Goal: Information Seeking & Learning: Find specific fact

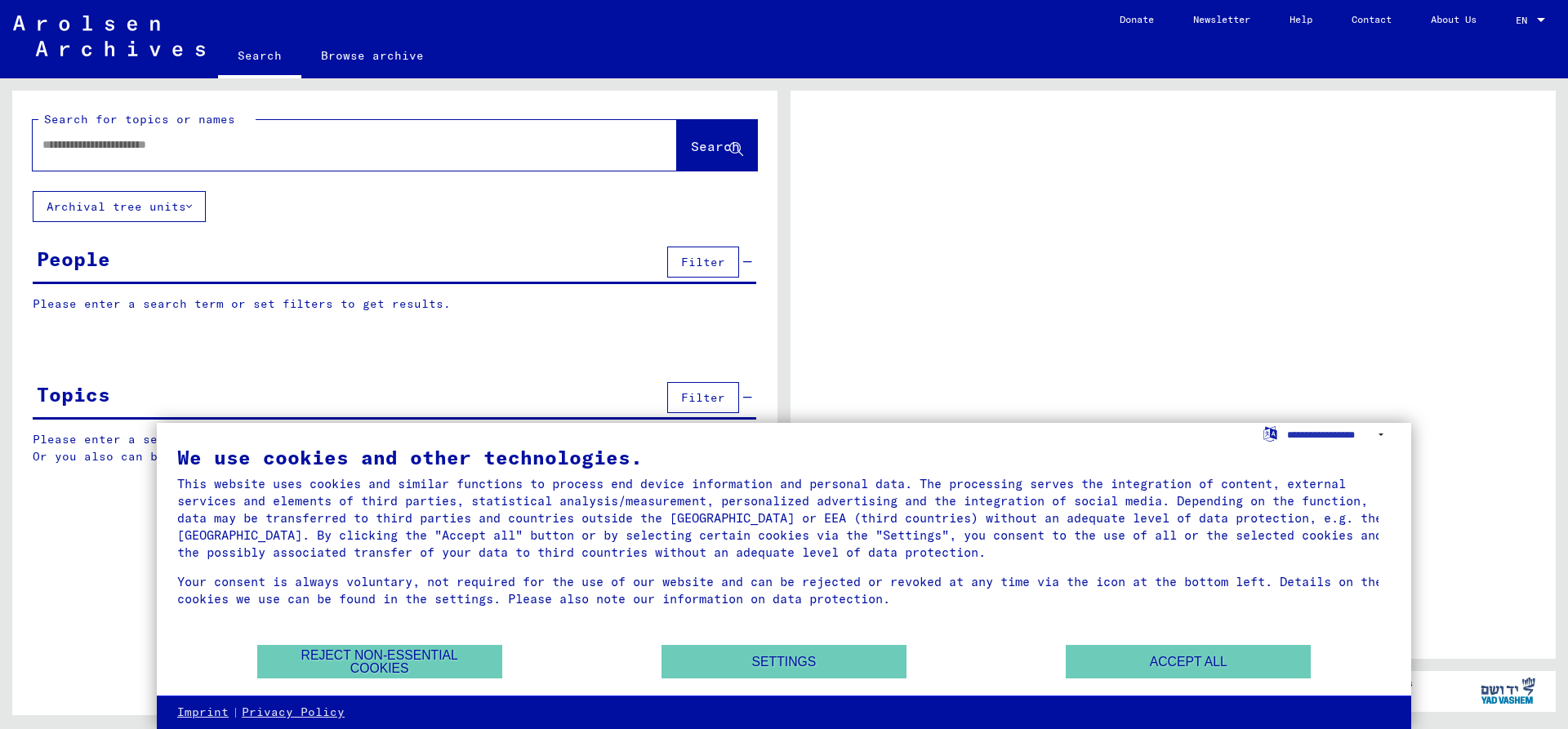
click at [121, 143] on input "text" at bounding box center [340, 144] width 596 height 17
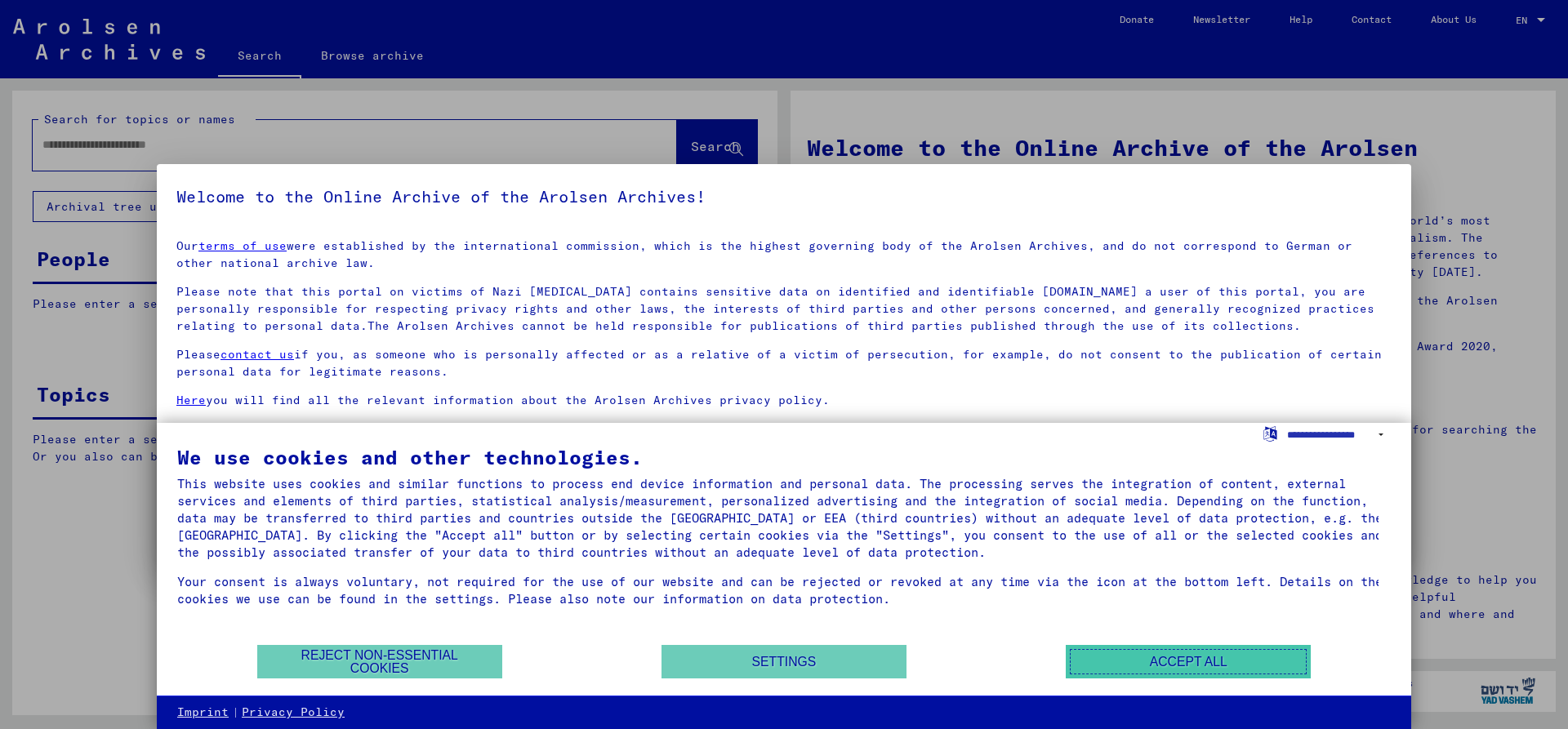
click at [1189, 660] on button "Accept all" at bounding box center [1188, 661] width 245 height 34
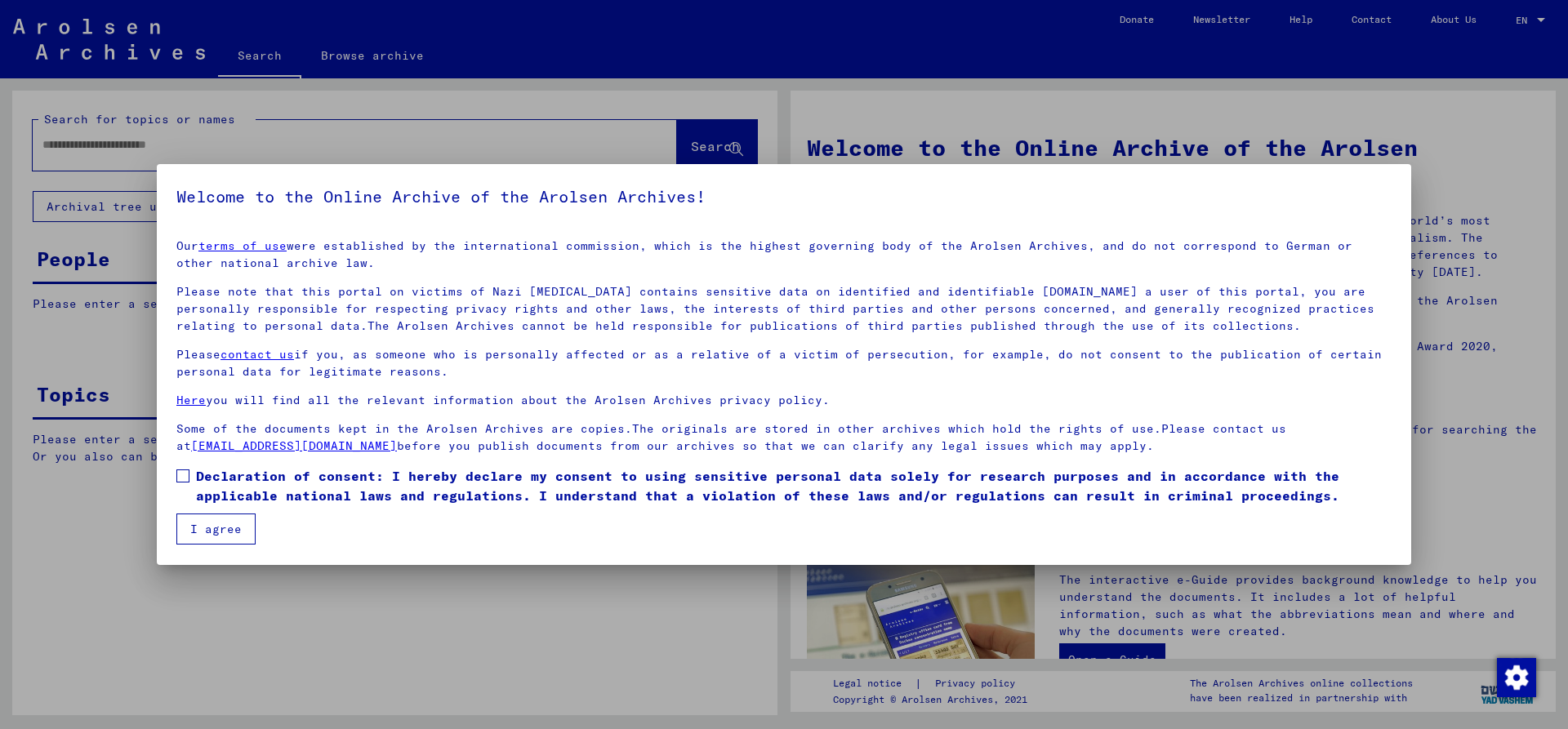
drag, startPoint x: 190, startPoint y: 473, endPoint x: 192, endPoint y: 513, distance: 40.0
click at [190, 473] on label "Declaration of consent: I hereby declare my consent to using sensitive personal…" at bounding box center [784, 486] width 1215 height 40
click at [194, 524] on button "I agree" at bounding box center [216, 529] width 79 height 31
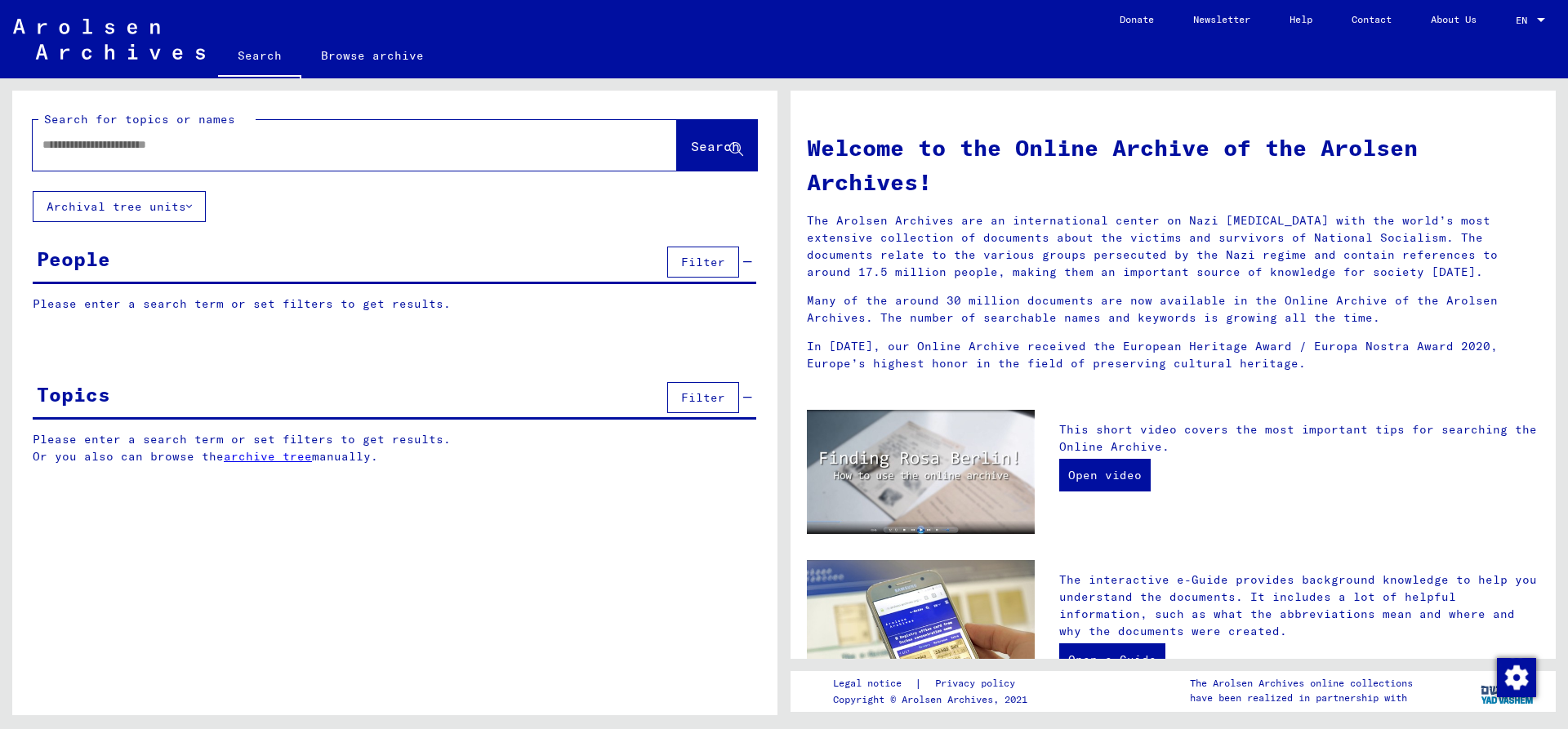
click at [153, 302] on p "Please enter a search term or set filters to get results." at bounding box center [394, 303] width 723 height 17
click at [267, 304] on p "Please enter a search term or set filters to get results." at bounding box center [394, 303] width 723 height 17
click at [156, 152] on input "text" at bounding box center [335, 144] width 586 height 17
click at [706, 136] on button "Search" at bounding box center [717, 145] width 80 height 50
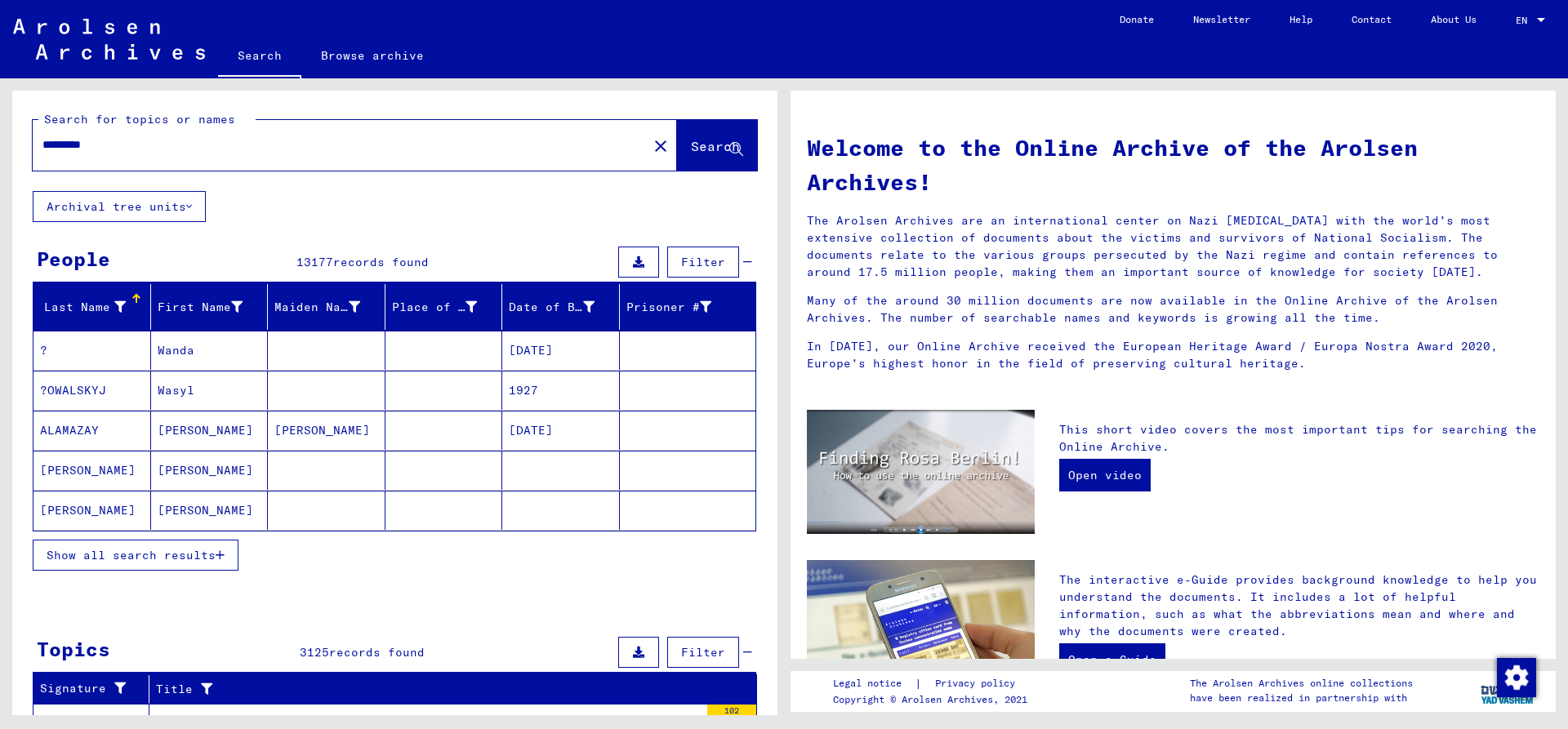
click at [201, 472] on mat-cell "[PERSON_NAME]" at bounding box center [210, 470] width 118 height 40
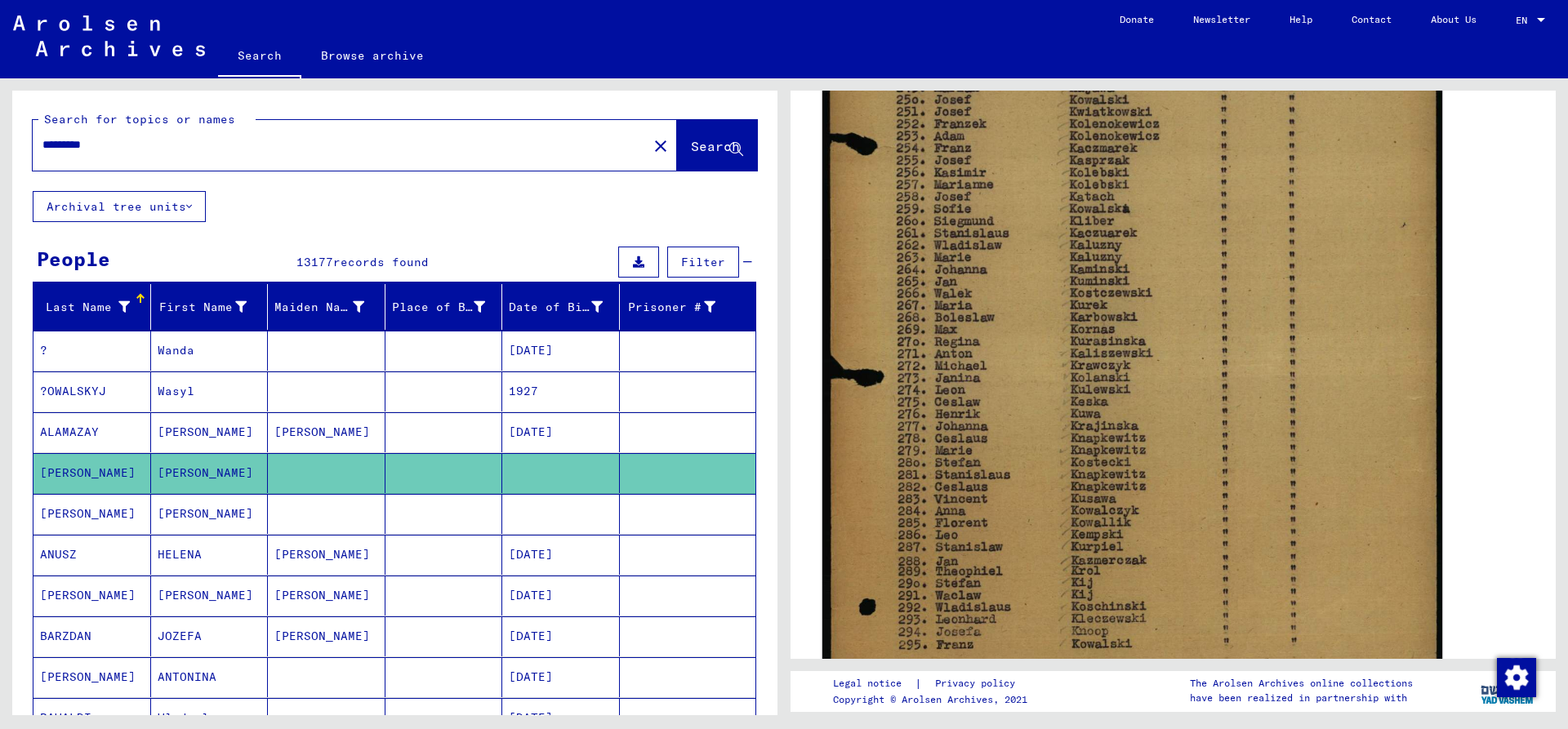
scroll to position [571, 0]
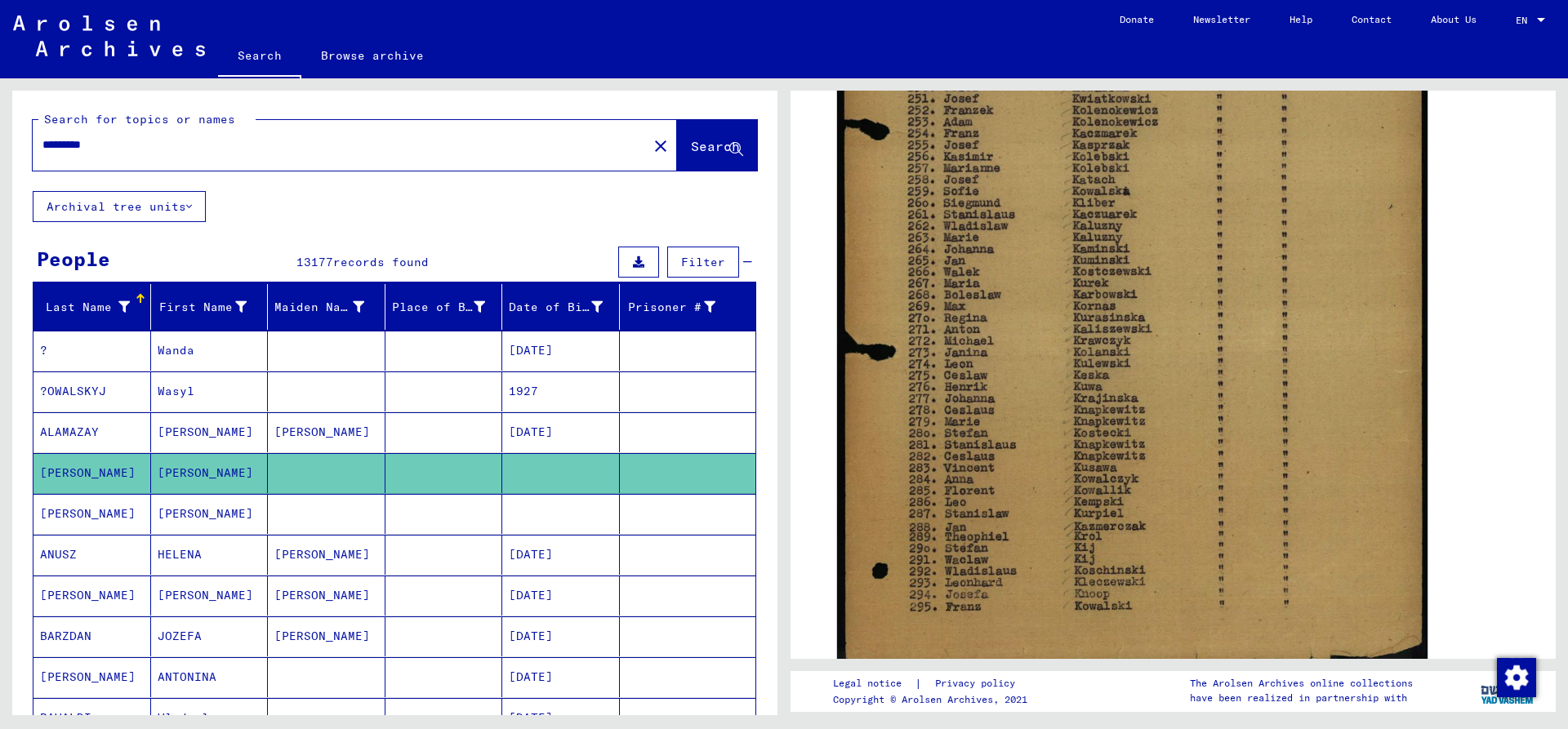
click at [194, 510] on mat-cell "[PERSON_NAME]" at bounding box center [210, 514] width 118 height 40
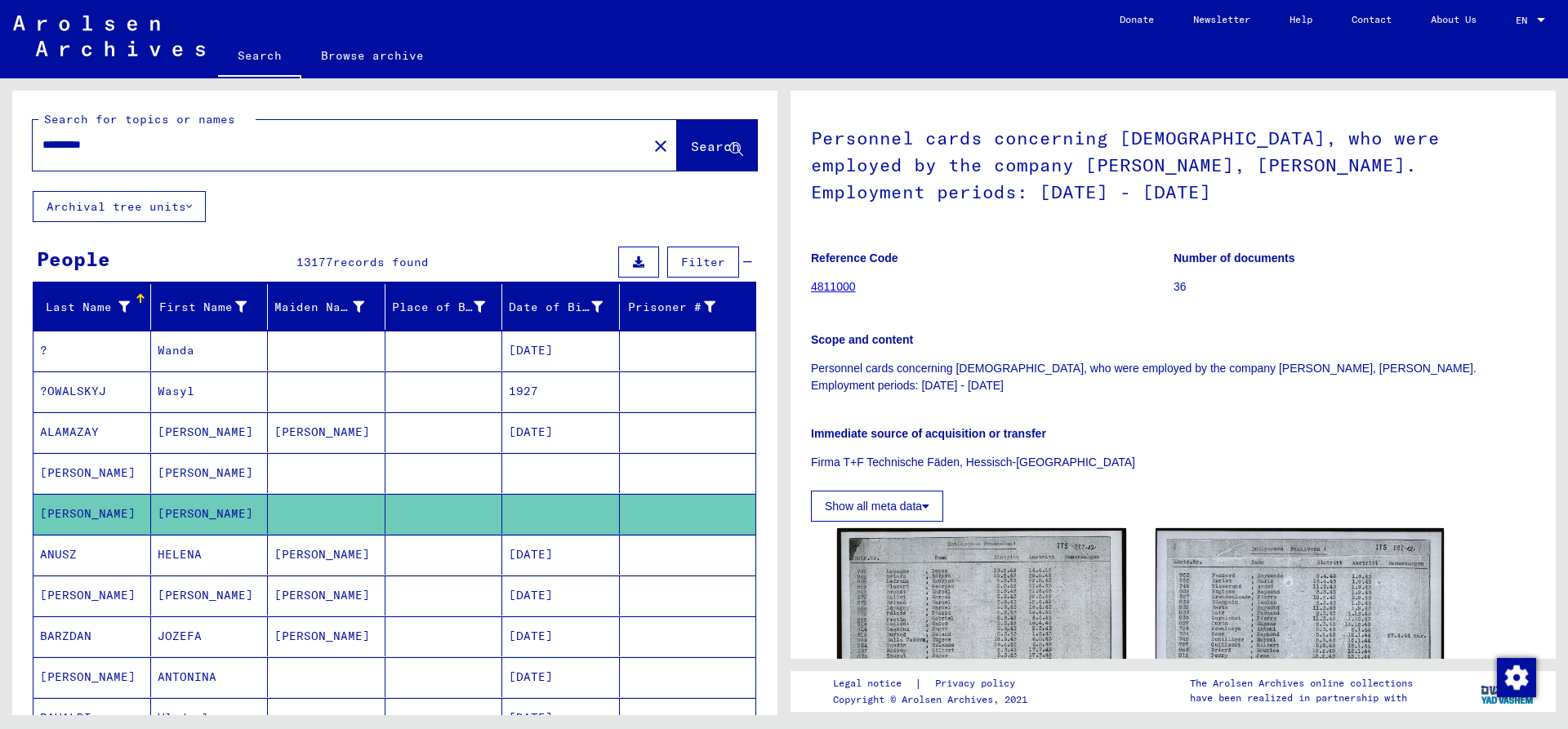
scroll to position [245, 0]
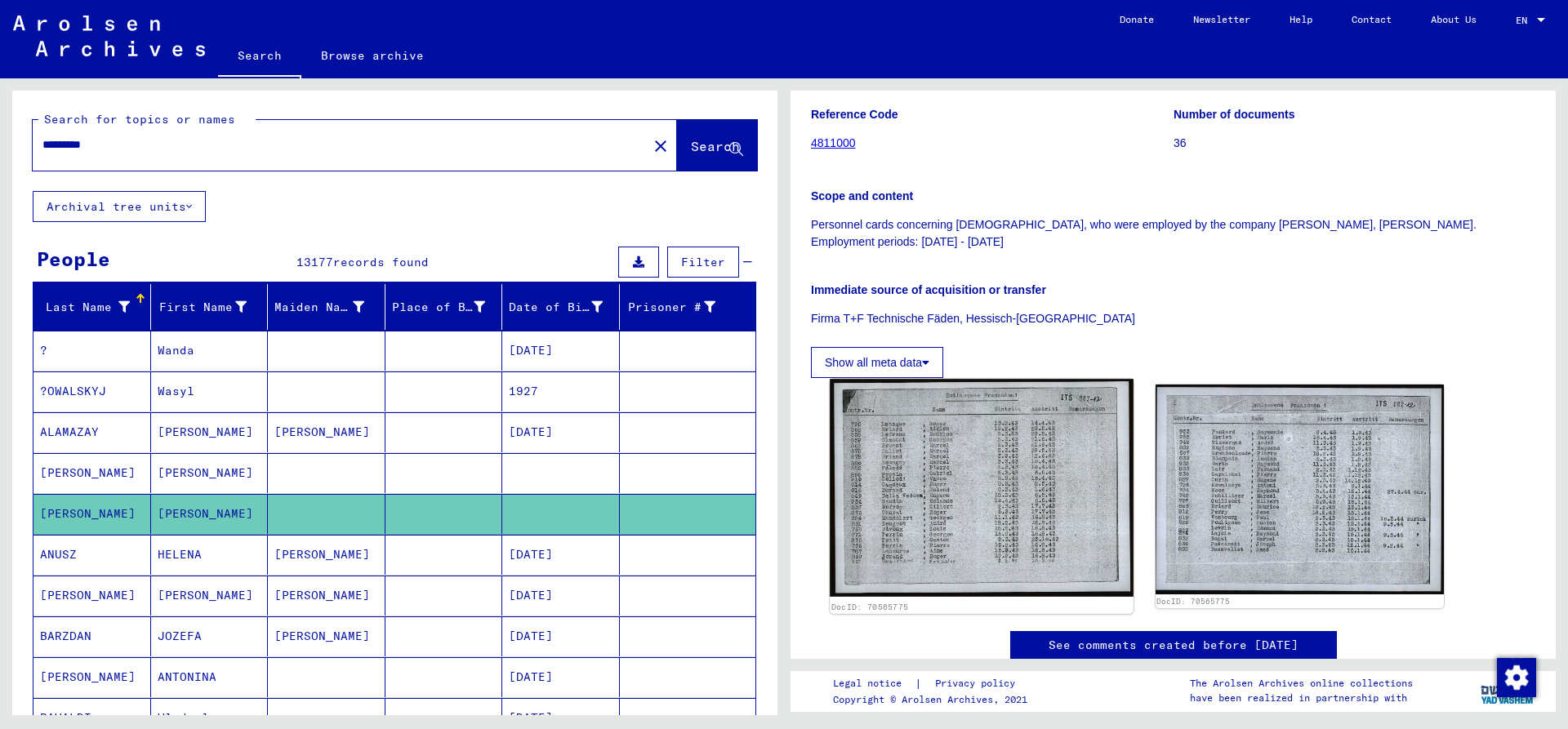
click at [988, 466] on img at bounding box center [981, 487] width 303 height 218
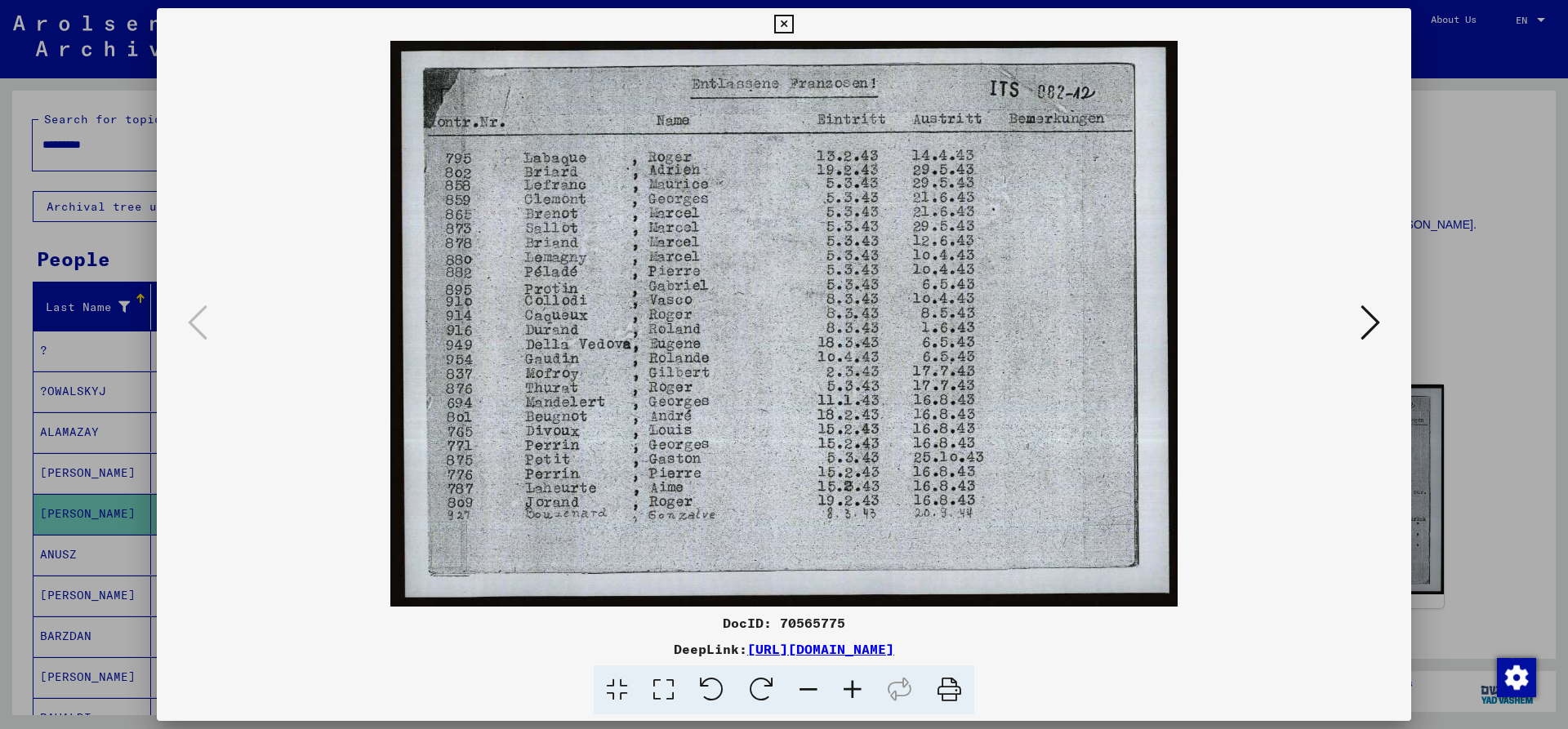
click at [1349, 230] on img at bounding box center [784, 323] width 1143 height 566
click at [1370, 315] on icon at bounding box center [1370, 322] width 20 height 40
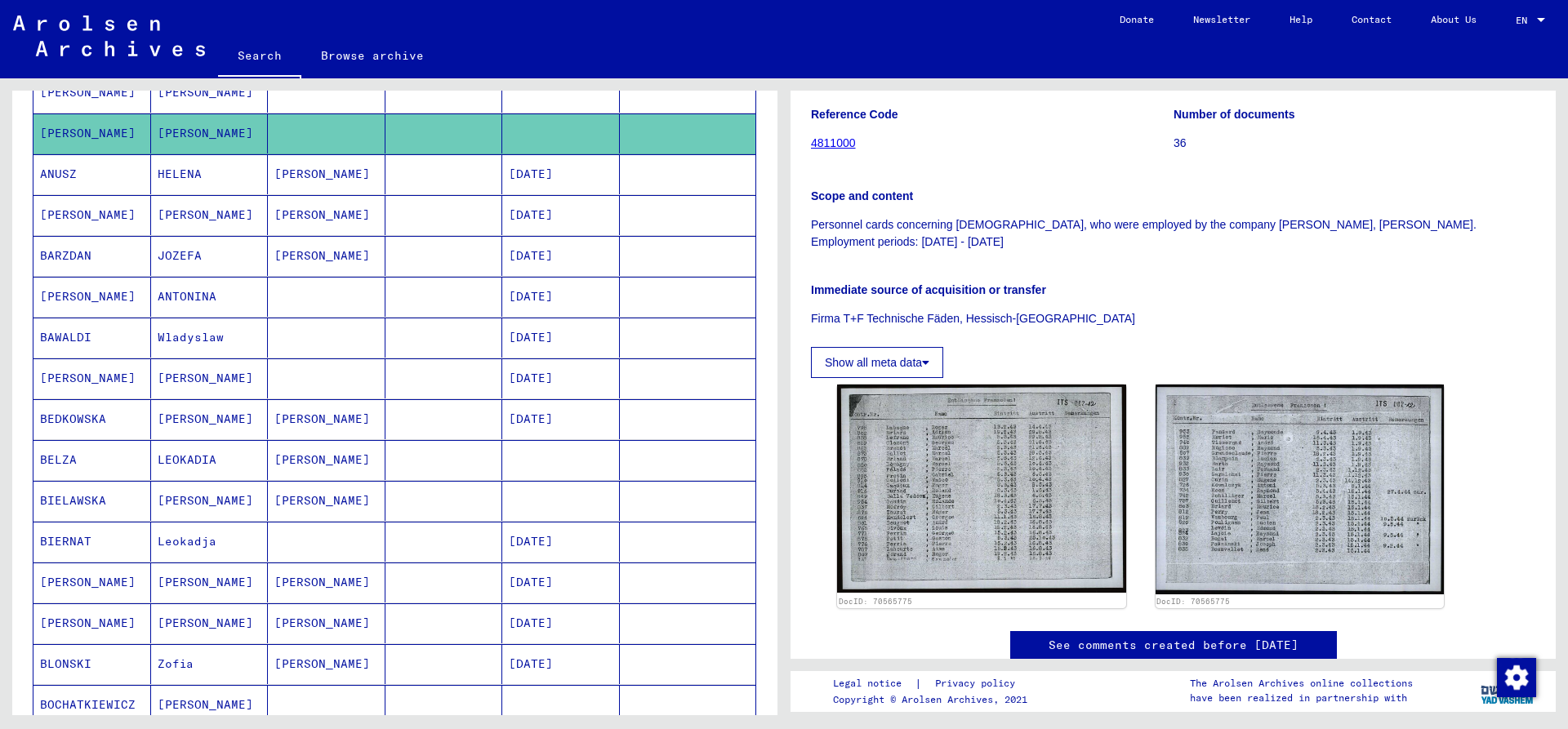
scroll to position [0, 0]
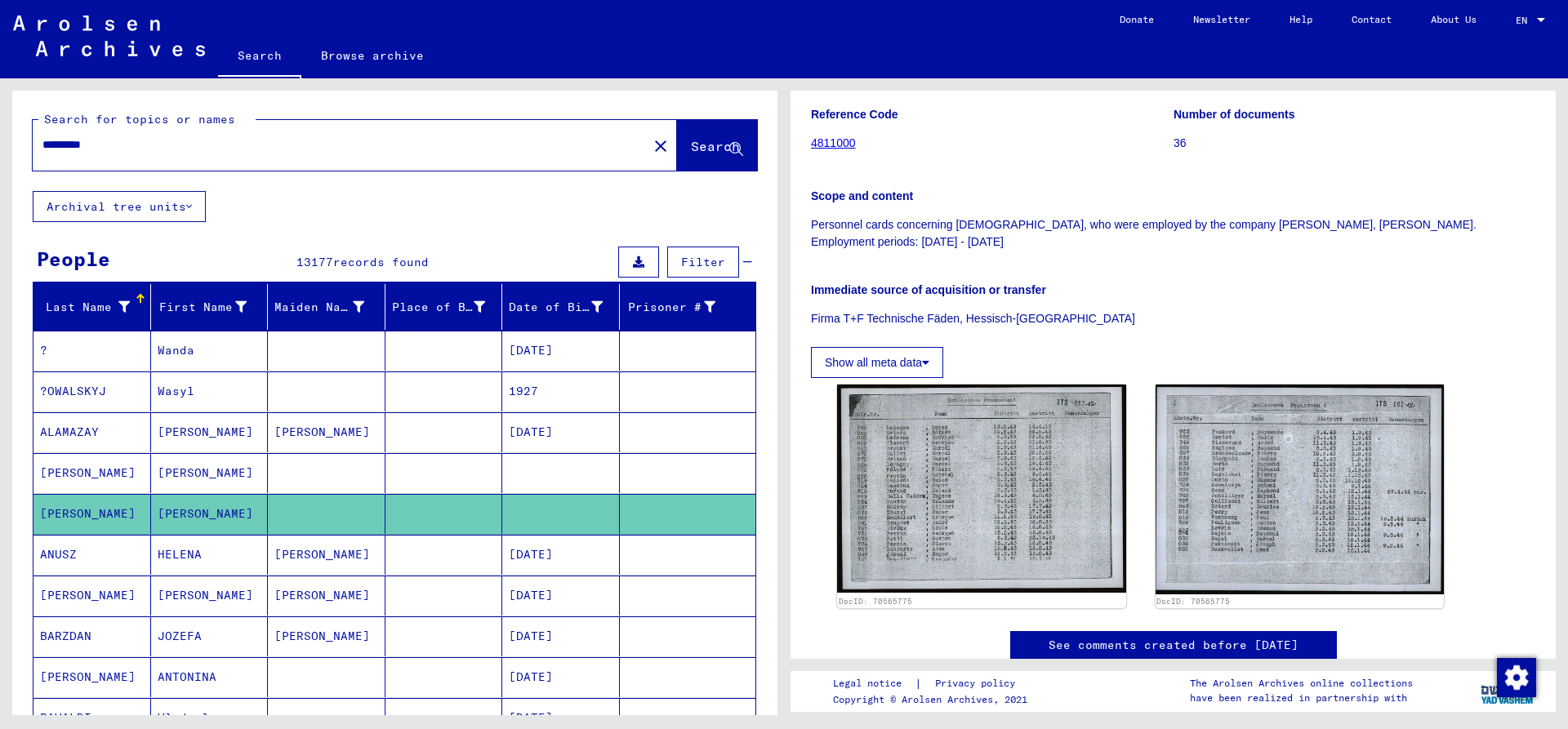
click at [178, 150] on input "*********" at bounding box center [340, 144] width 596 height 17
type input "**********"
click at [690, 148] on span "Search" at bounding box center [714, 146] width 49 height 16
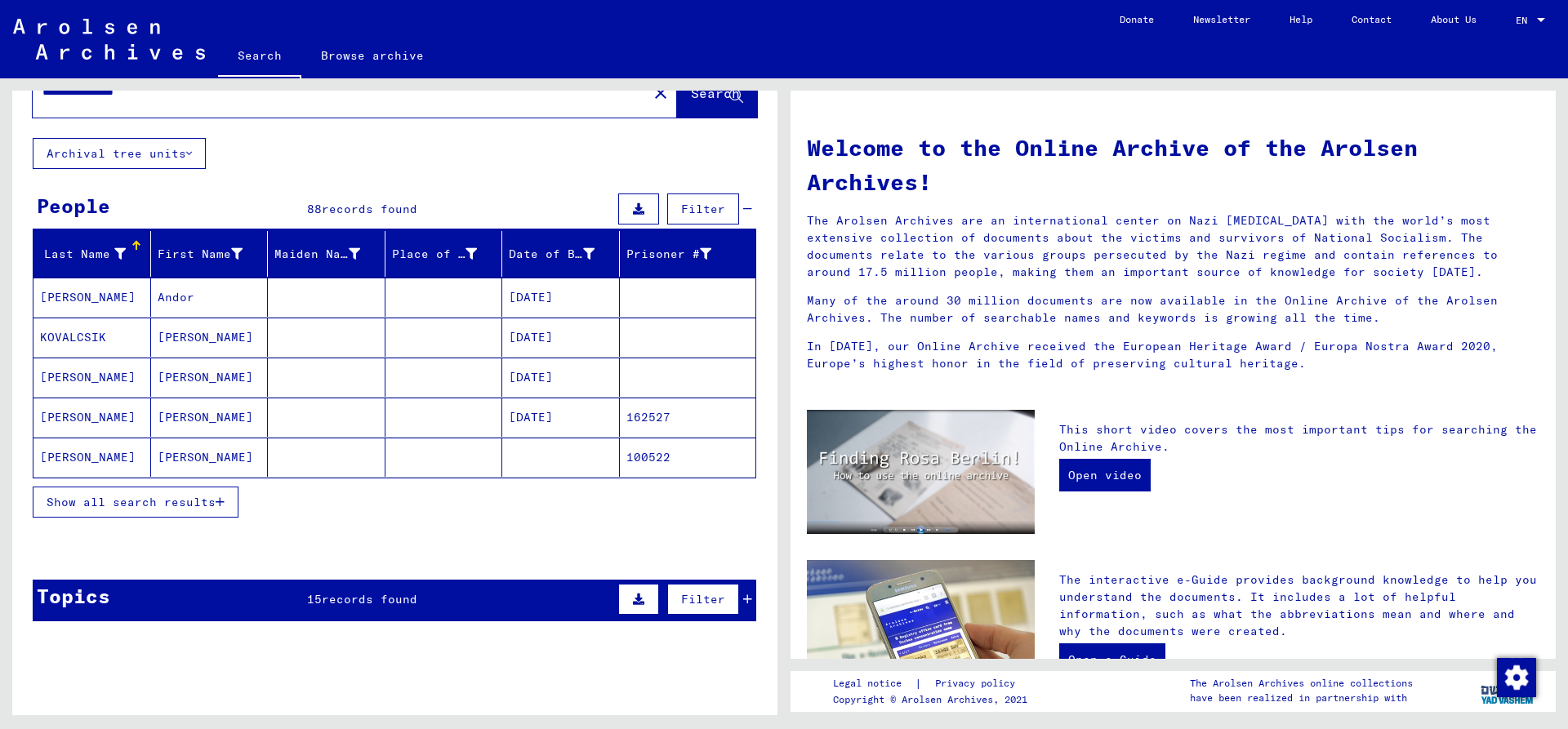
scroll to position [82, 0]
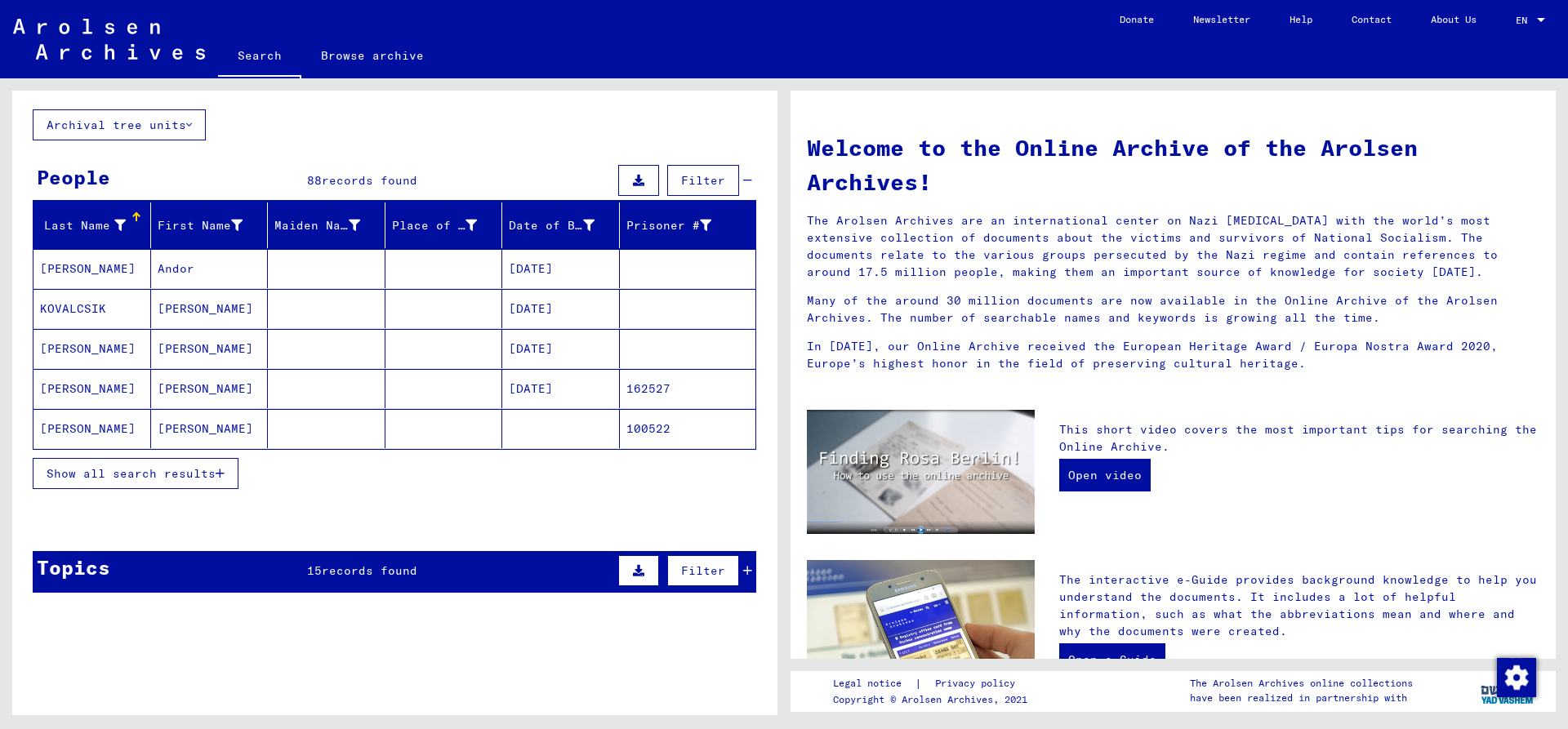
click at [574, 391] on mat-cell "[DATE]" at bounding box center [561, 388] width 118 height 40
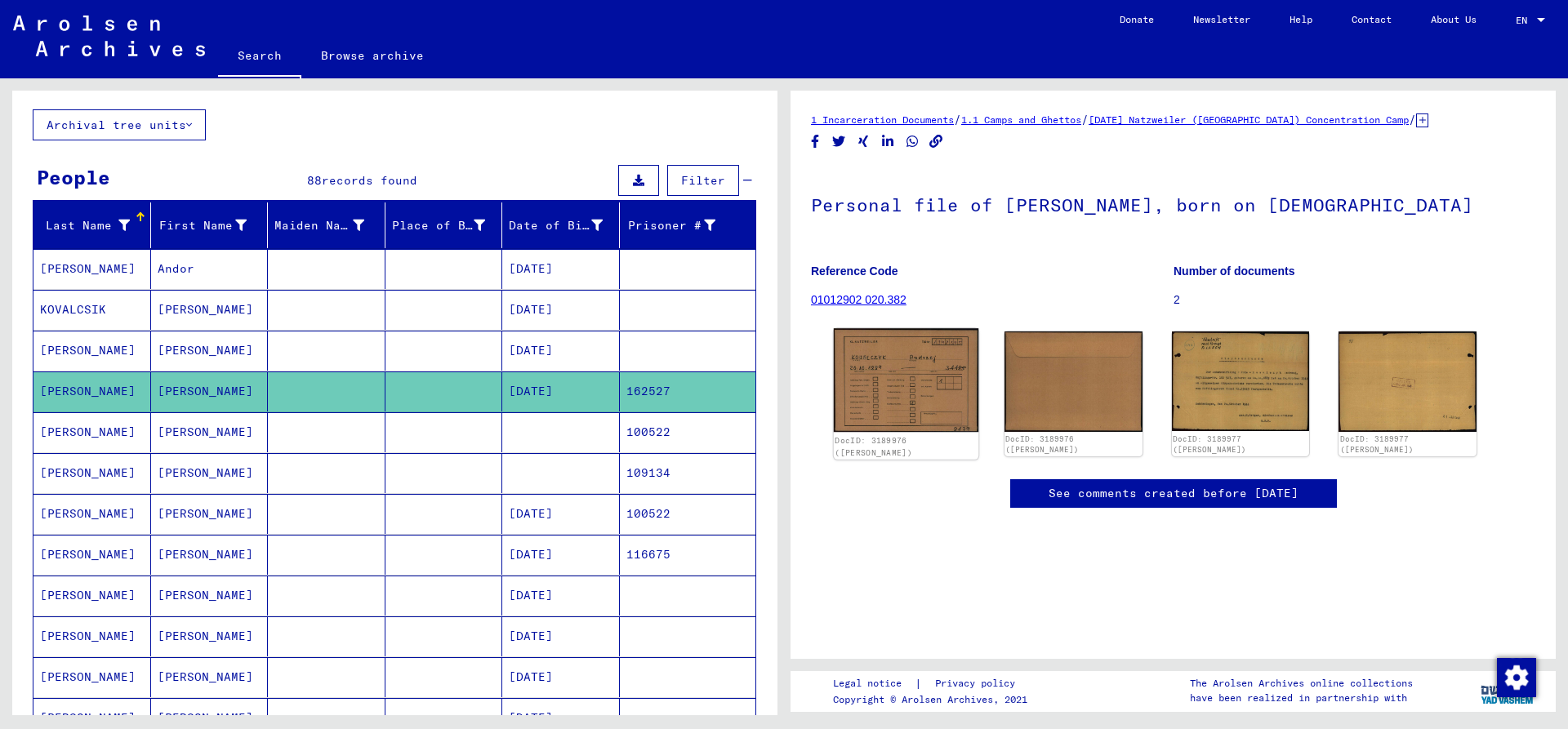
click at [922, 381] on img at bounding box center [906, 380] width 144 height 104
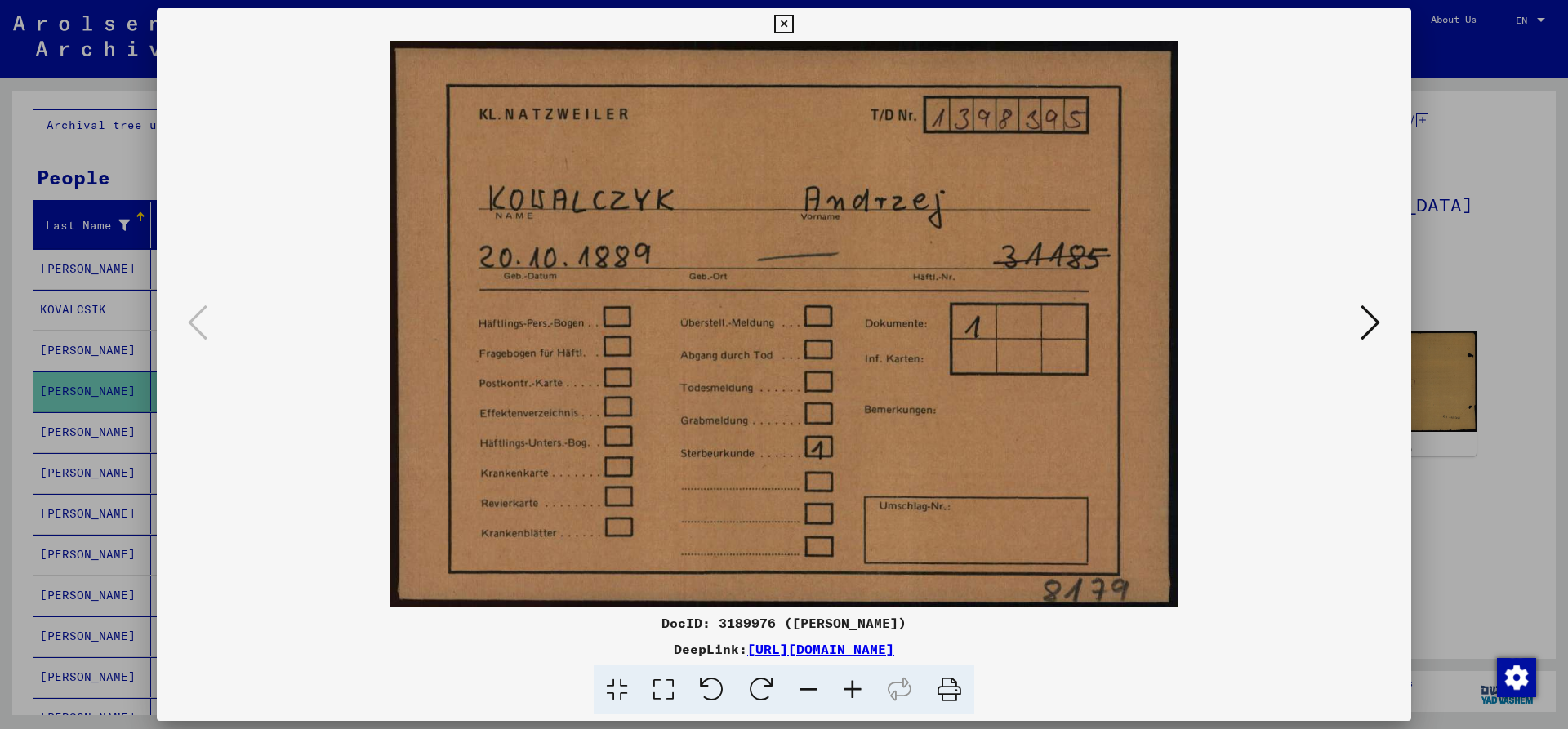
click at [1369, 317] on icon at bounding box center [1370, 322] width 20 height 40
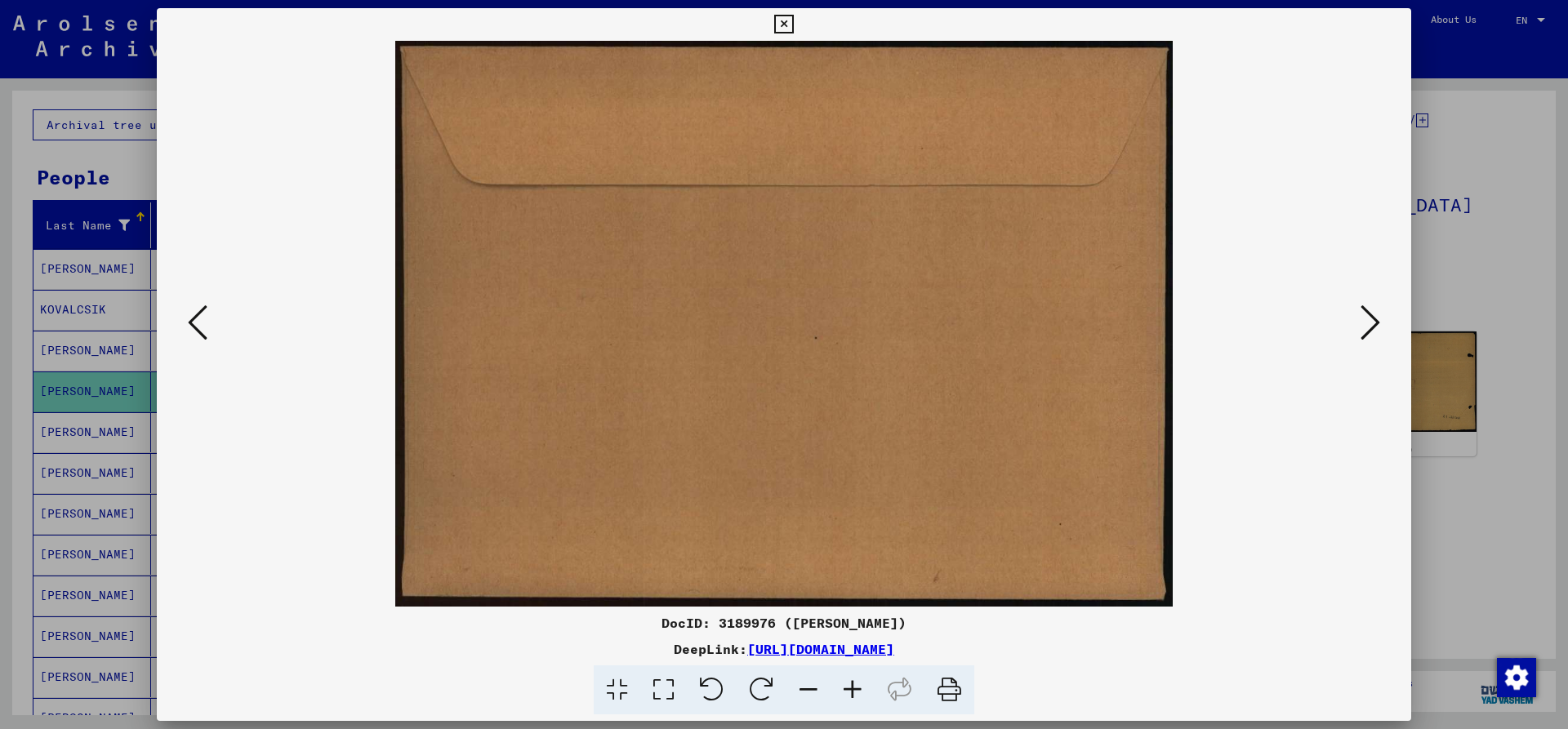
click at [195, 307] on icon at bounding box center [198, 322] width 20 height 40
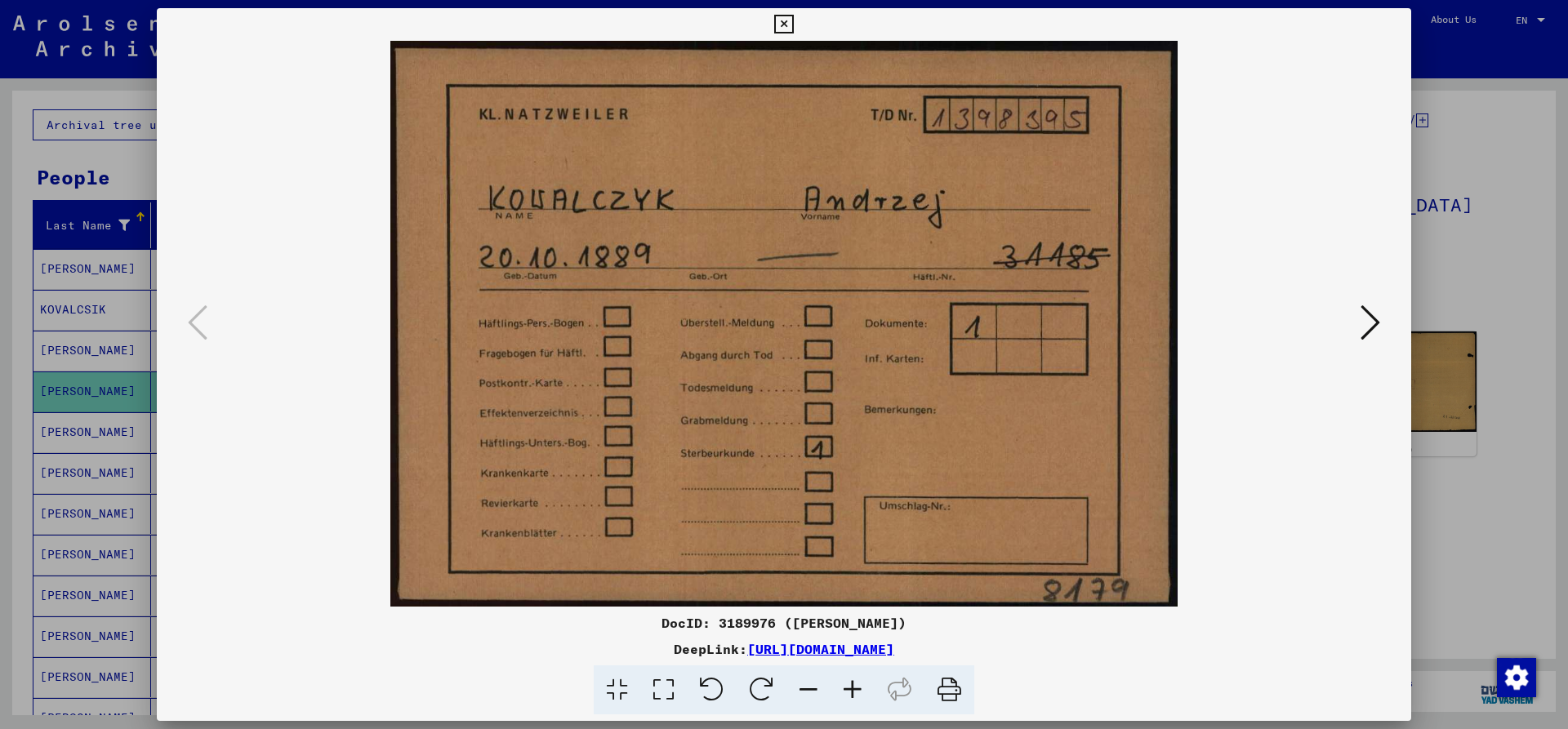
click at [1367, 323] on icon at bounding box center [1370, 322] width 20 height 40
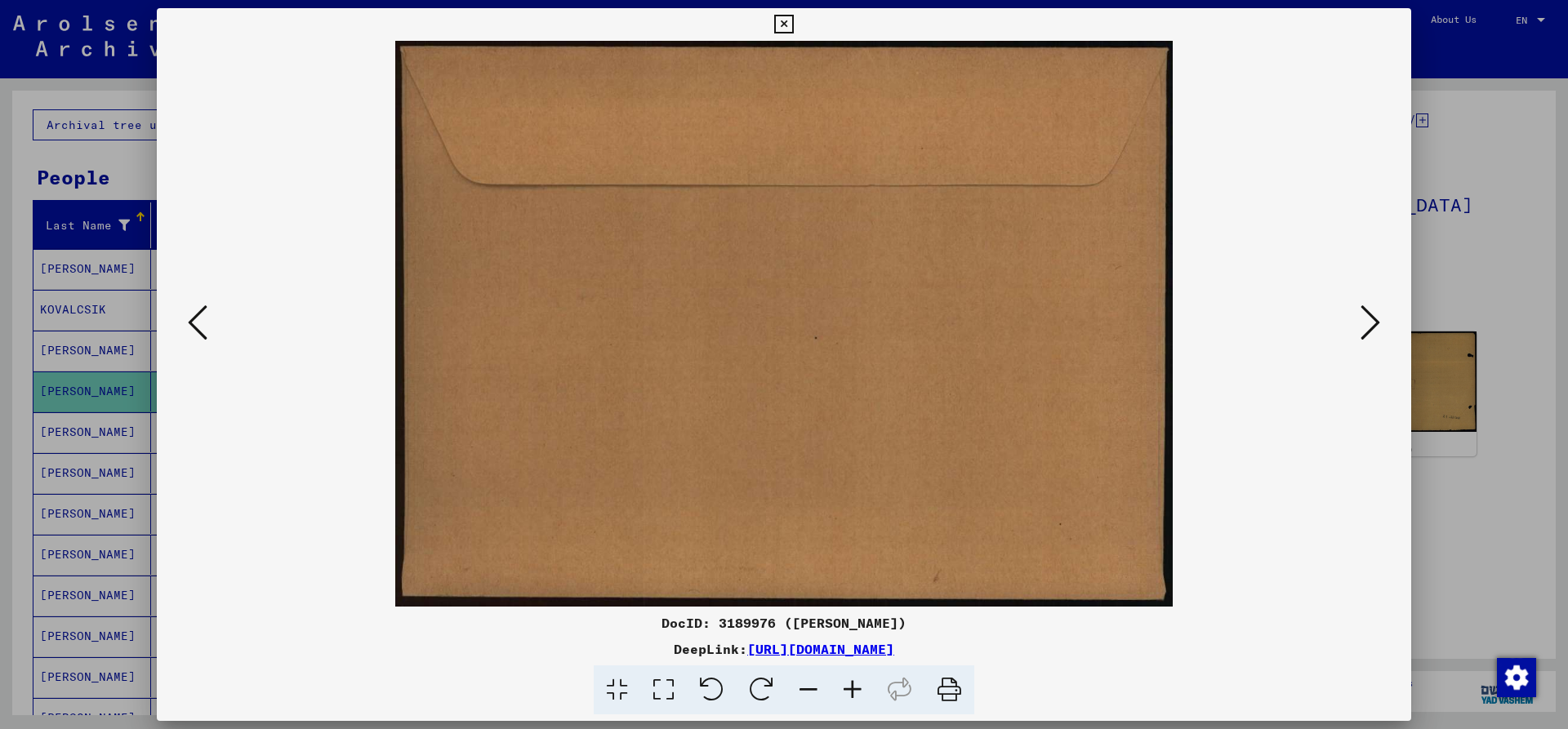
click at [1367, 323] on icon at bounding box center [1370, 322] width 20 height 40
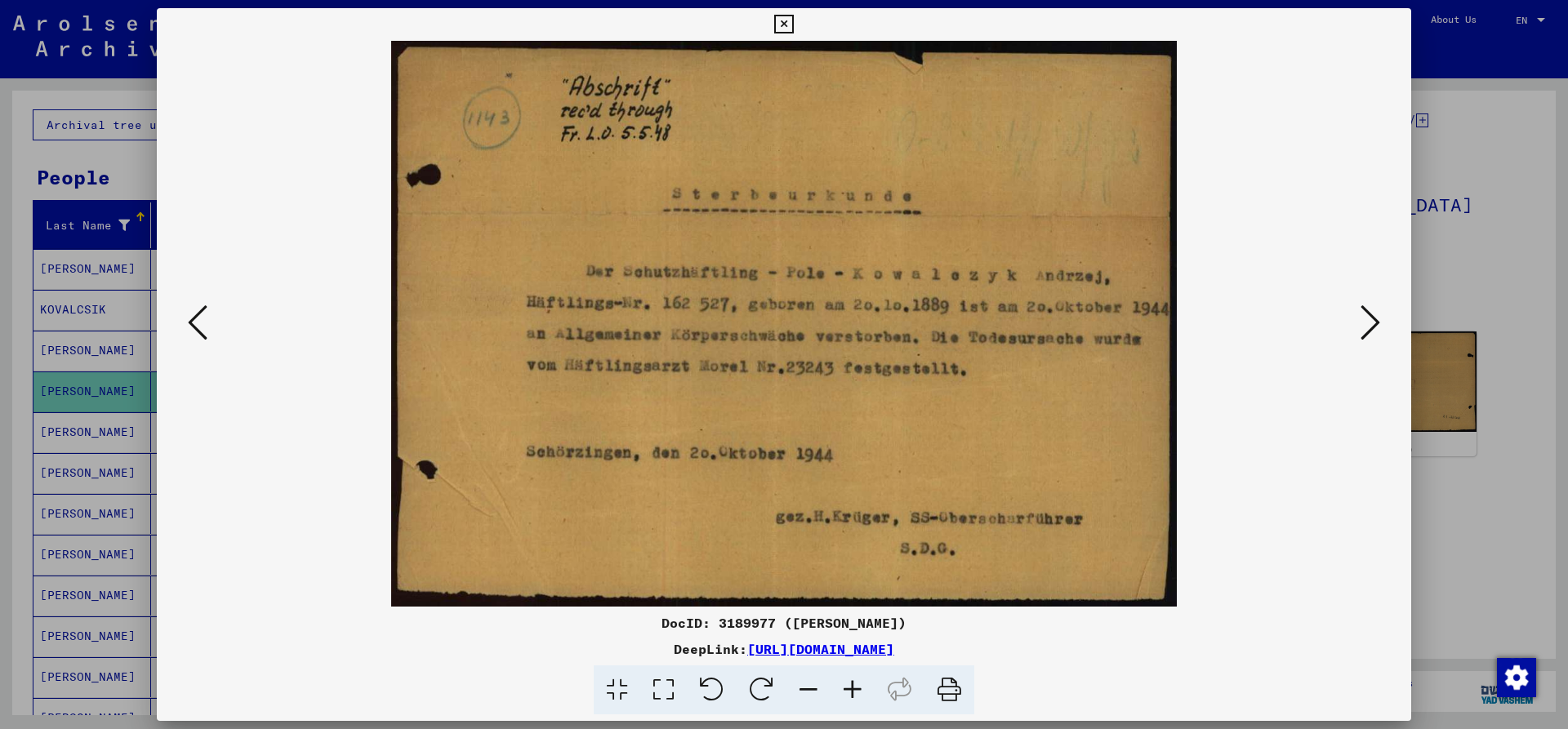
click at [1381, 313] on button at bounding box center [1370, 323] width 30 height 46
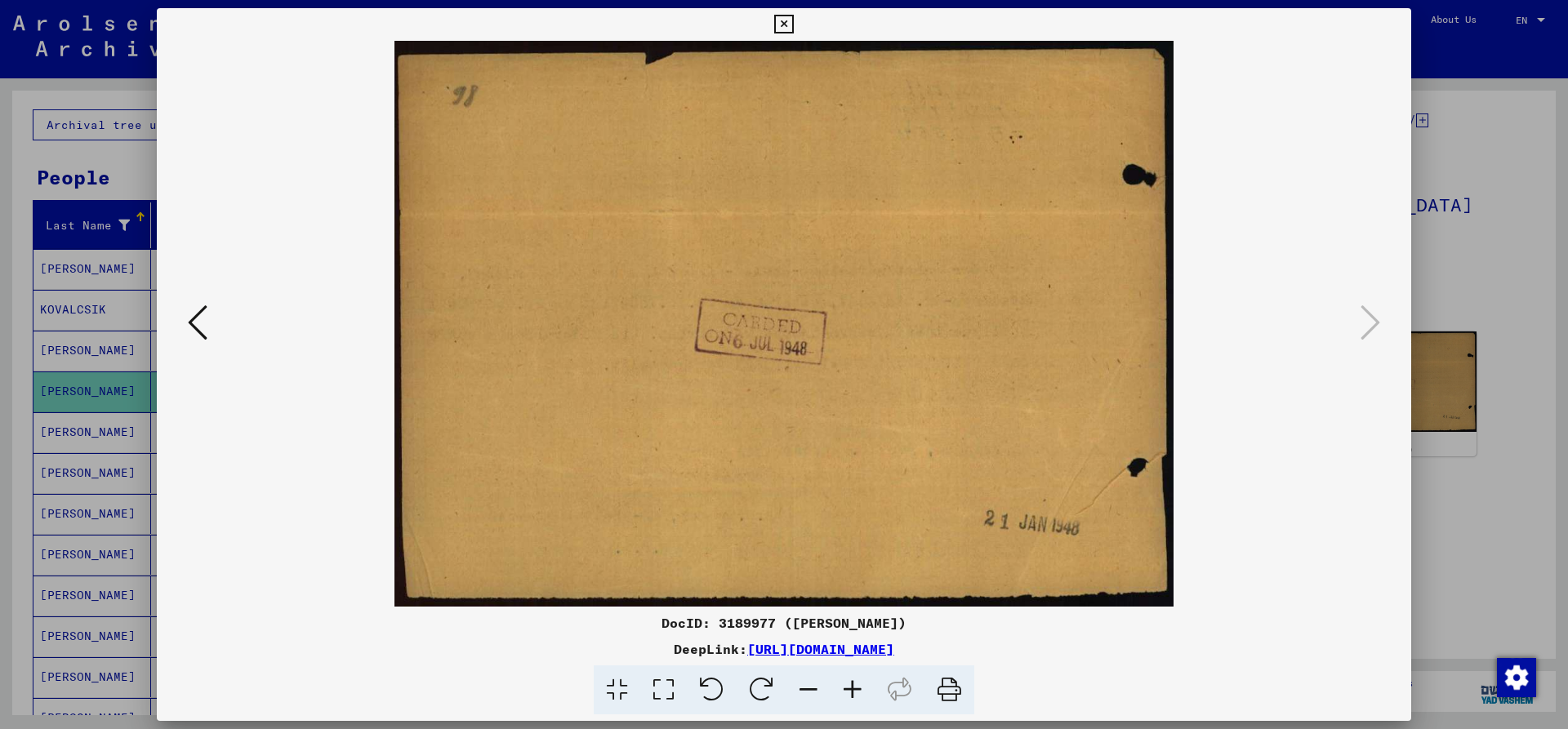
click at [1396, 360] on div at bounding box center [784, 323] width 1255 height 566
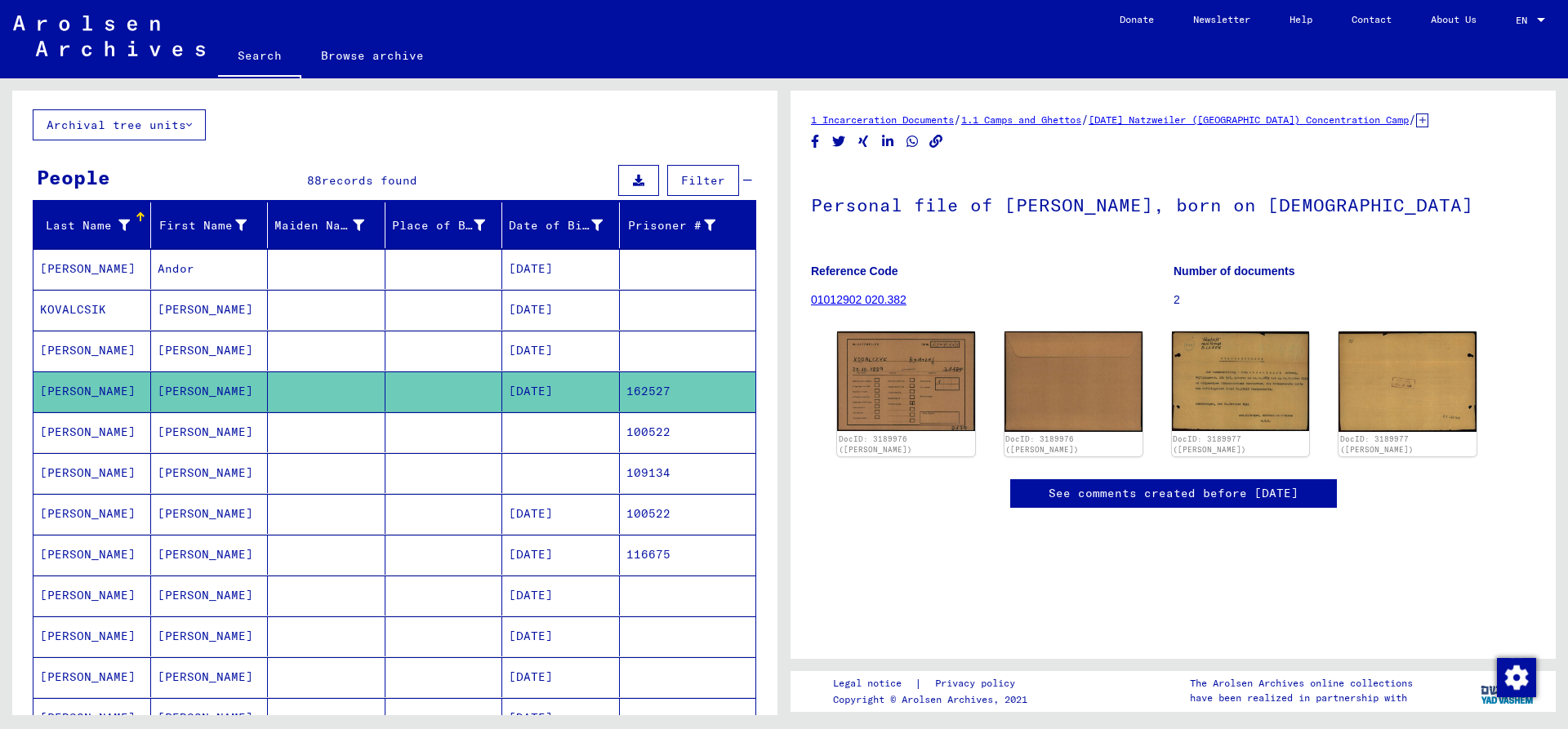
click at [183, 595] on mat-cell "[PERSON_NAME]" at bounding box center [210, 595] width 118 height 40
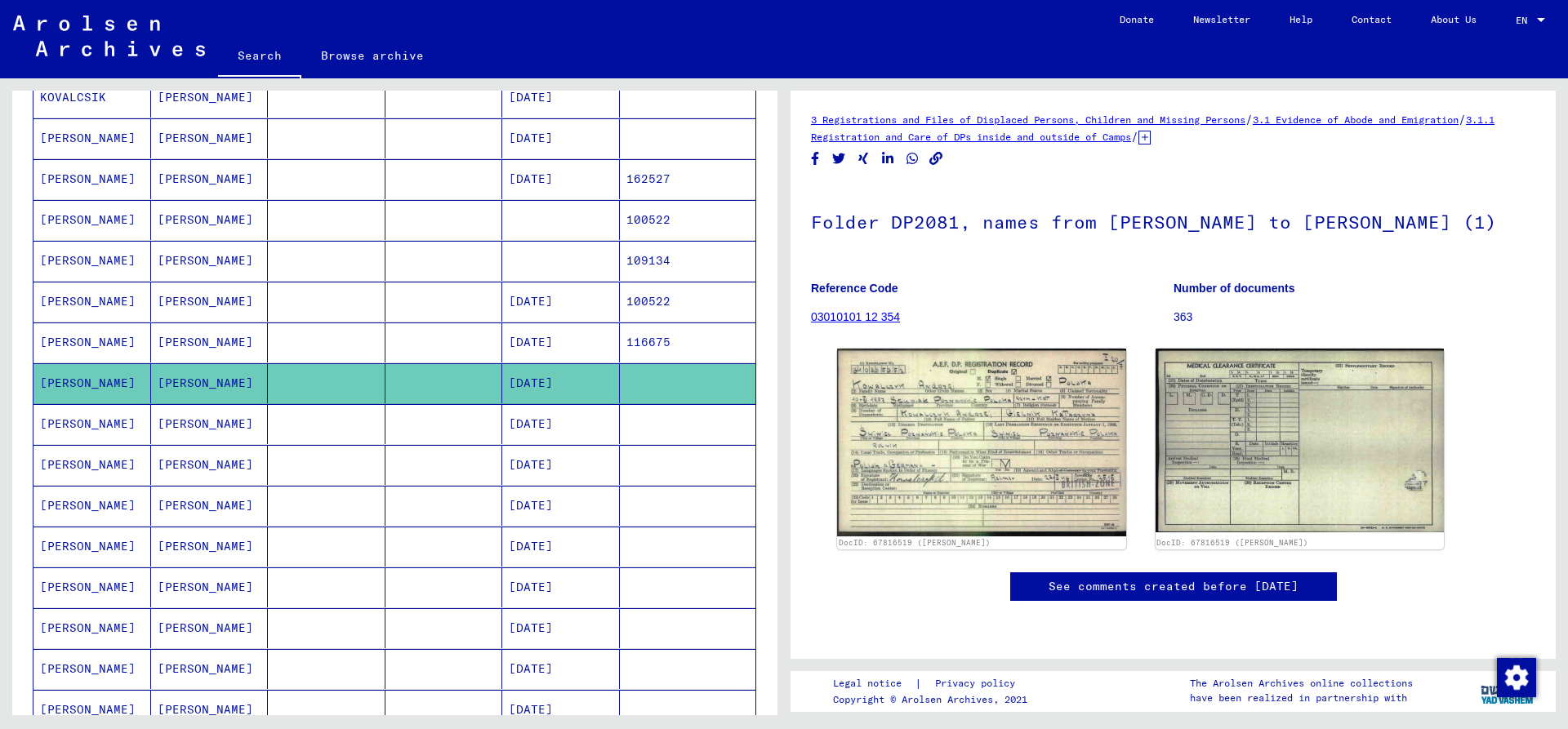
scroll to position [327, 0]
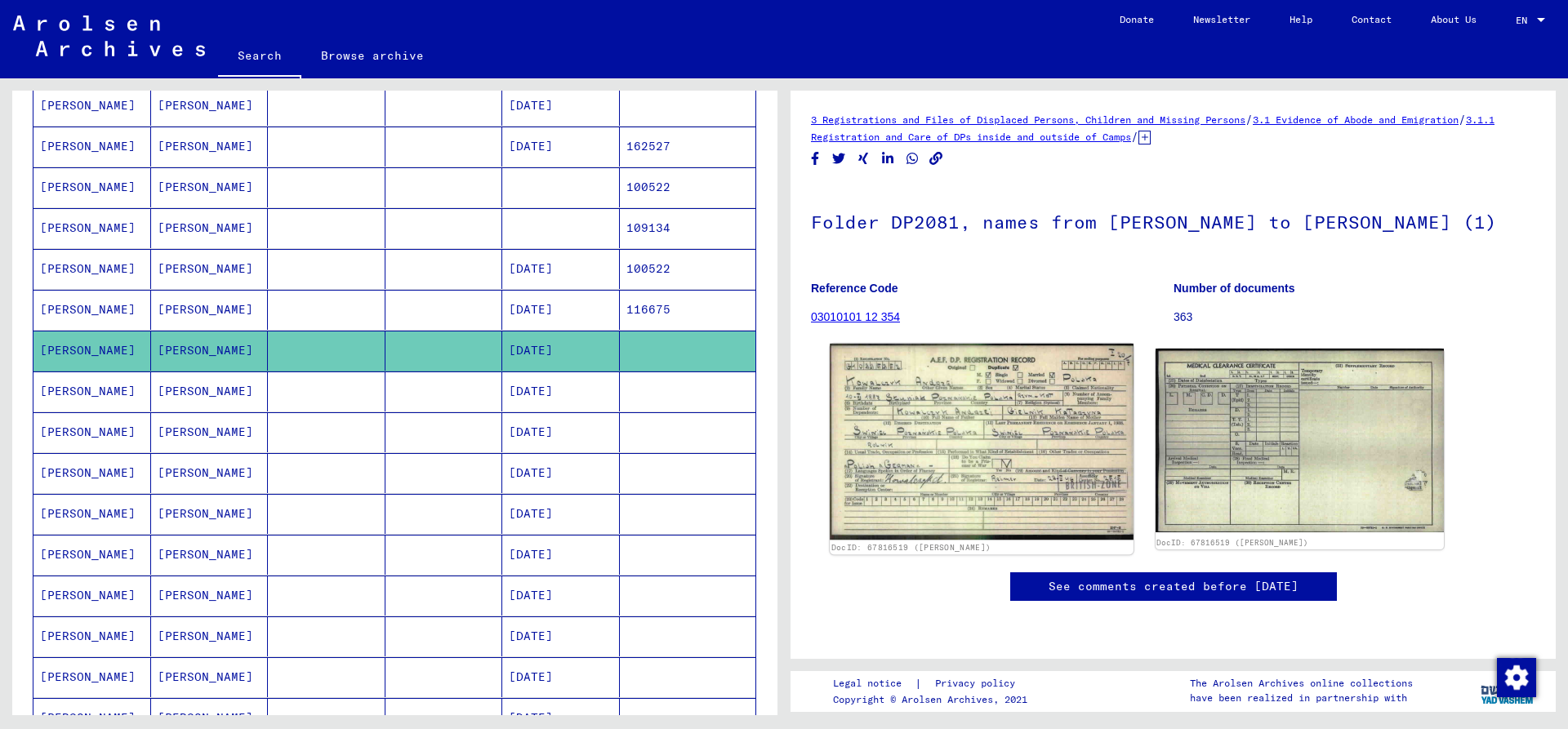
click at [983, 448] on img at bounding box center [981, 442] width 303 height 197
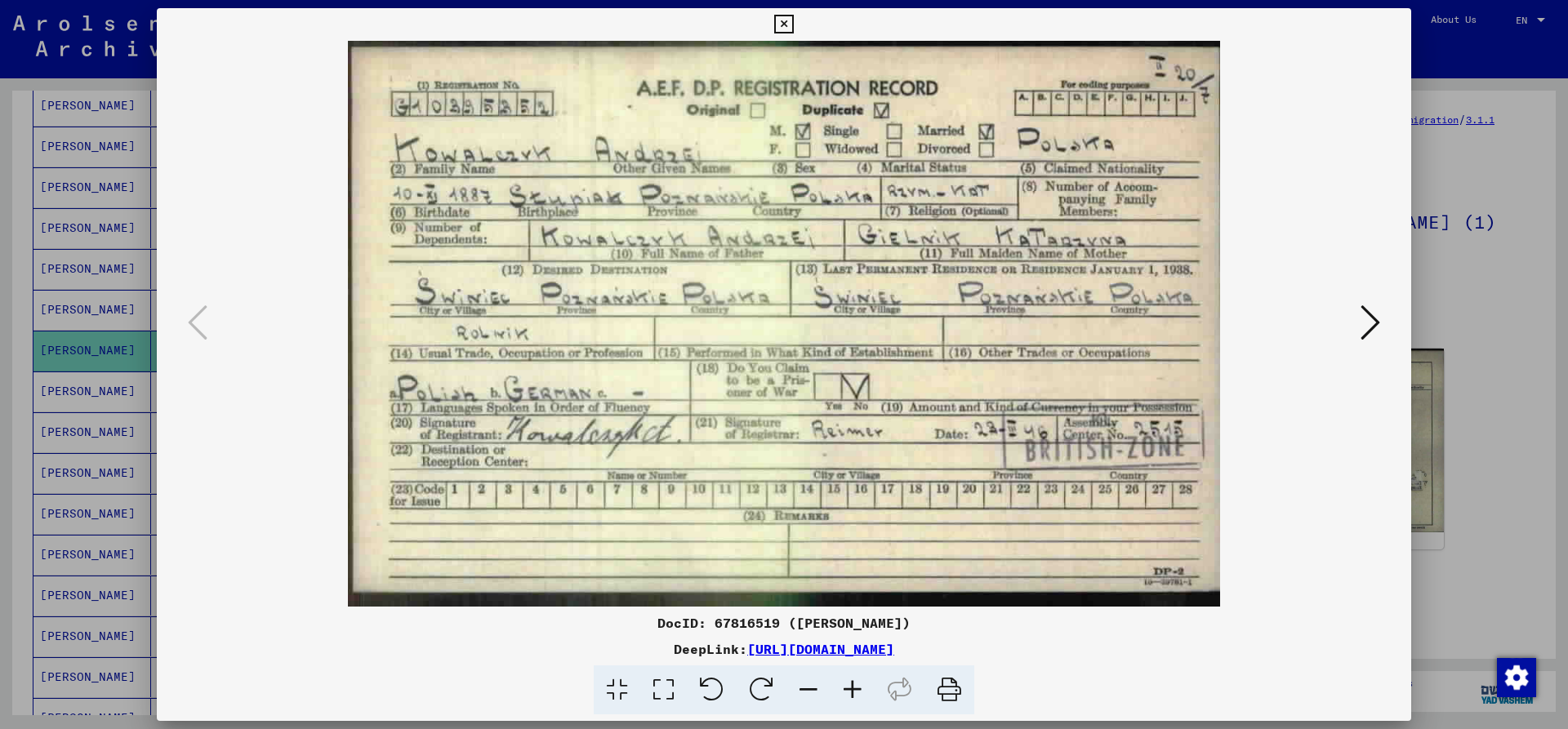
click at [1376, 318] on icon at bounding box center [1370, 322] width 20 height 40
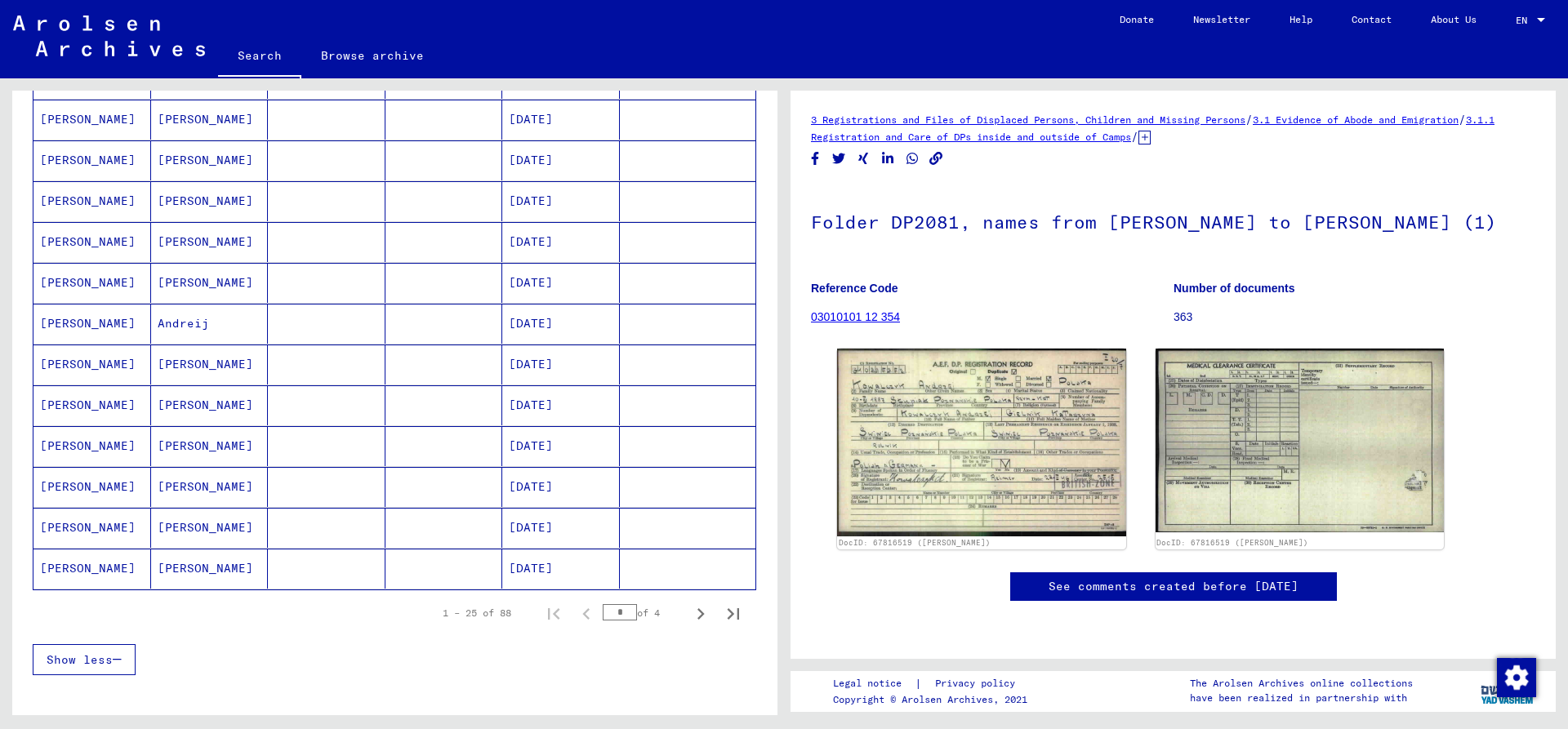
scroll to position [816, 0]
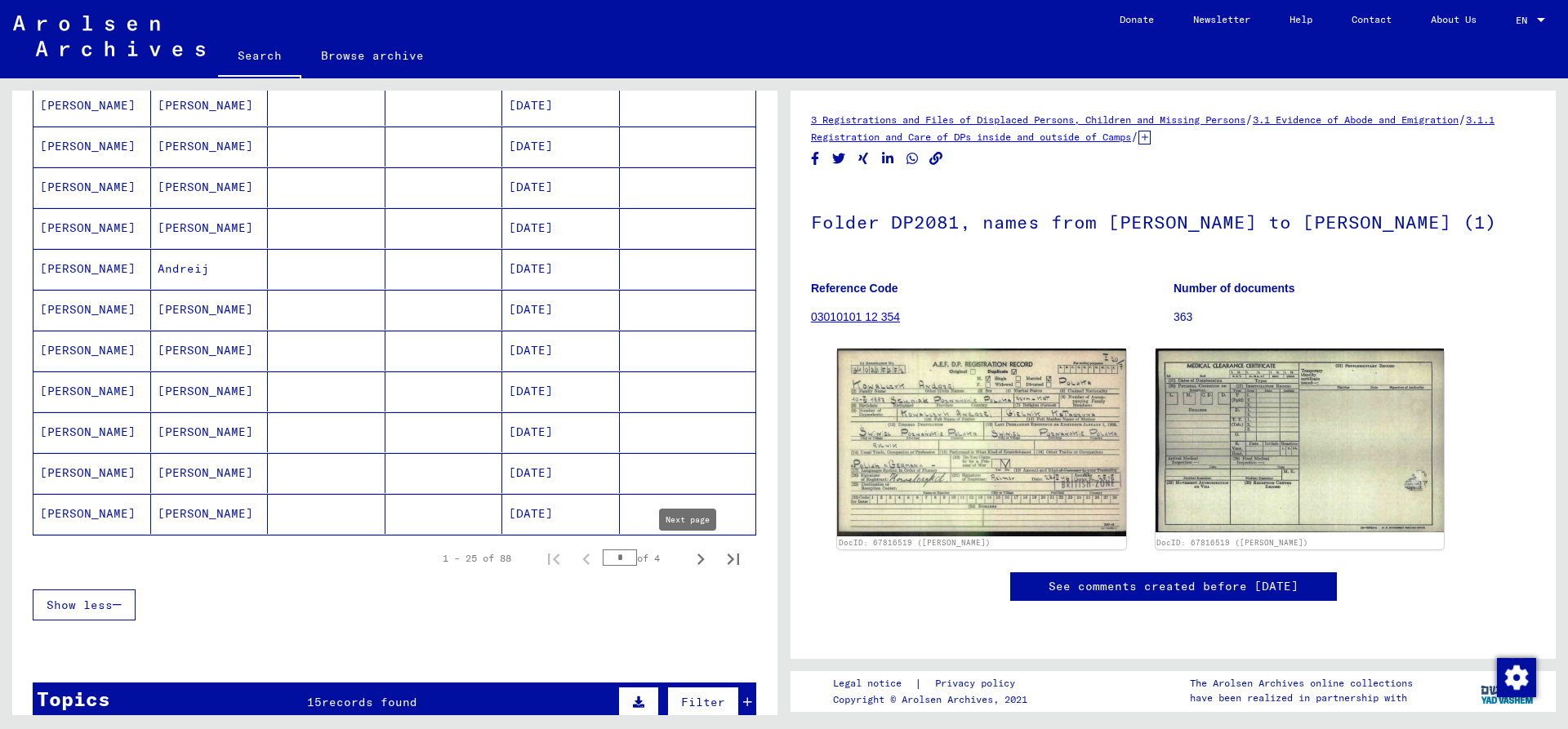
click at [697, 558] on icon "Next page" at bounding box center [700, 559] width 7 height 12
click at [59, 476] on mat-cell "[PERSON_NAME]" at bounding box center [92, 473] width 118 height 40
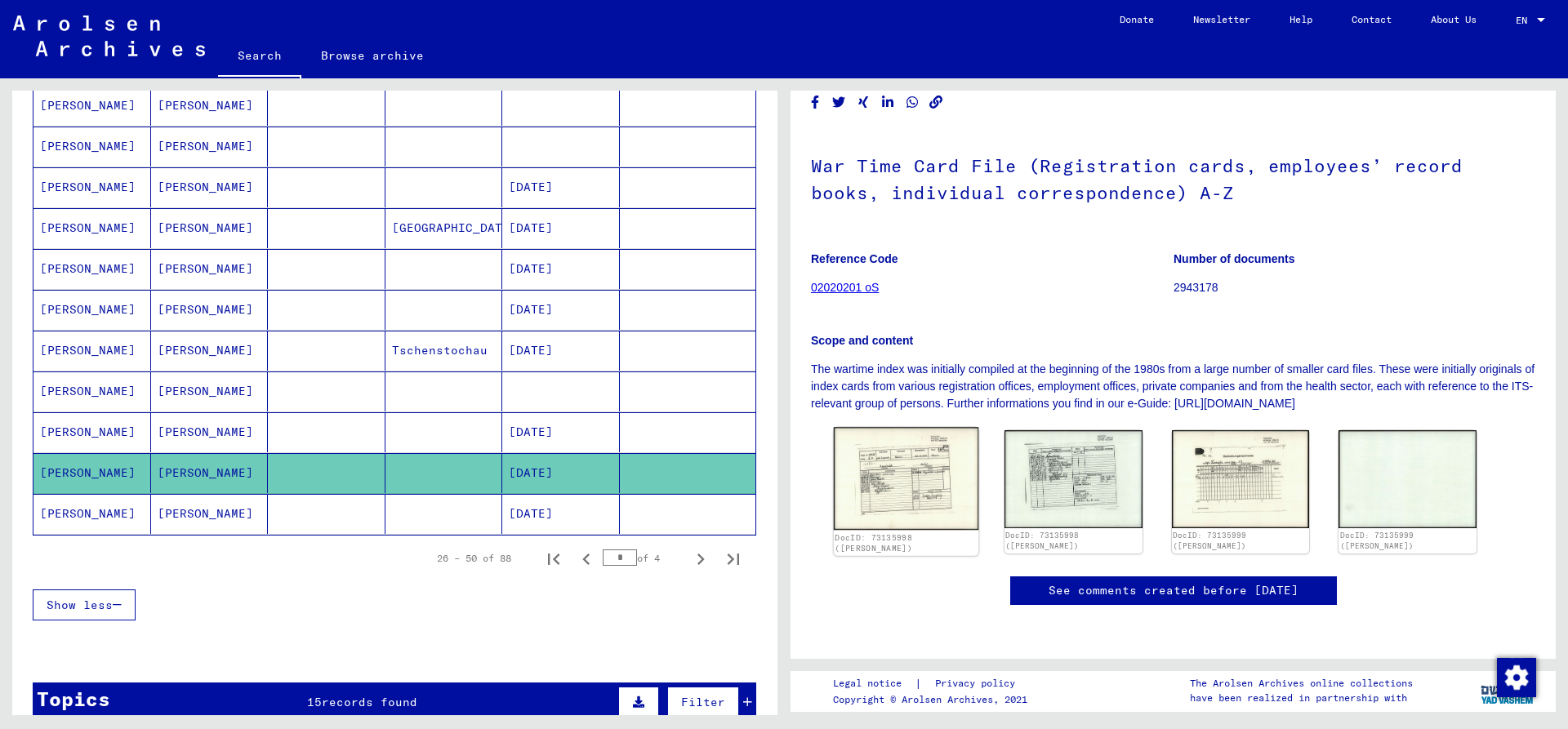
scroll to position [163, 0]
click at [927, 427] on img at bounding box center [906, 478] width 144 height 103
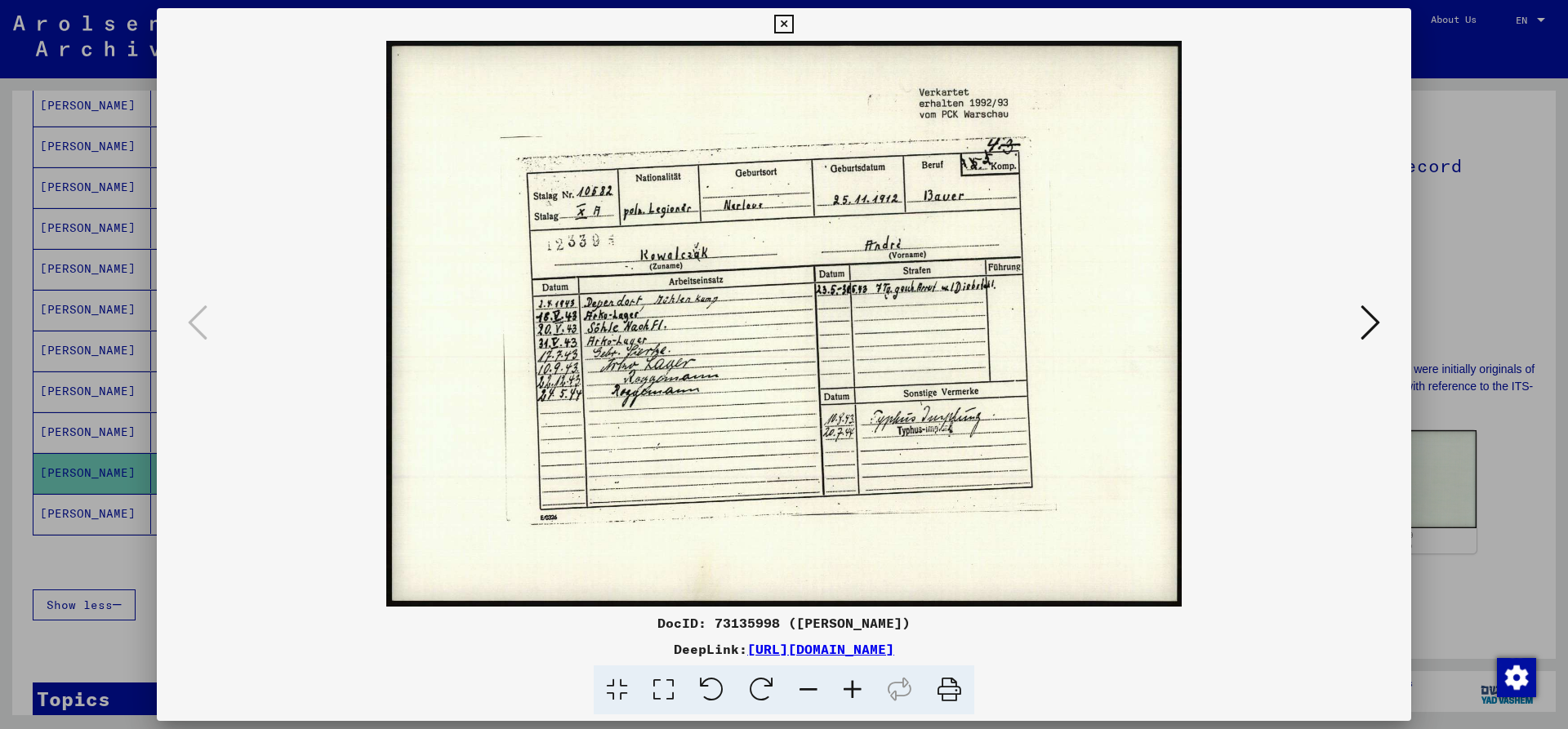
click at [1365, 330] on icon at bounding box center [1370, 322] width 20 height 40
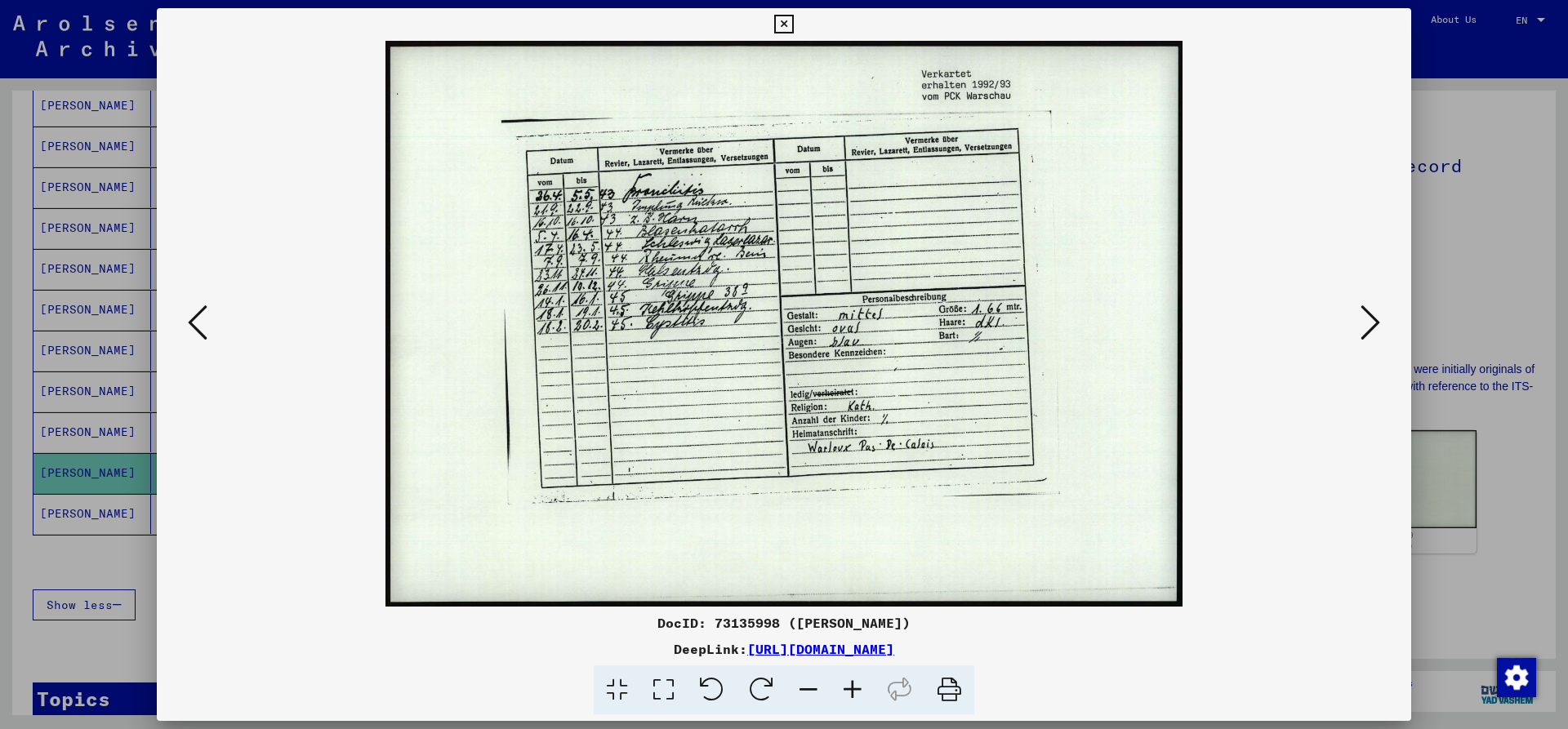
click at [192, 313] on icon at bounding box center [198, 322] width 20 height 40
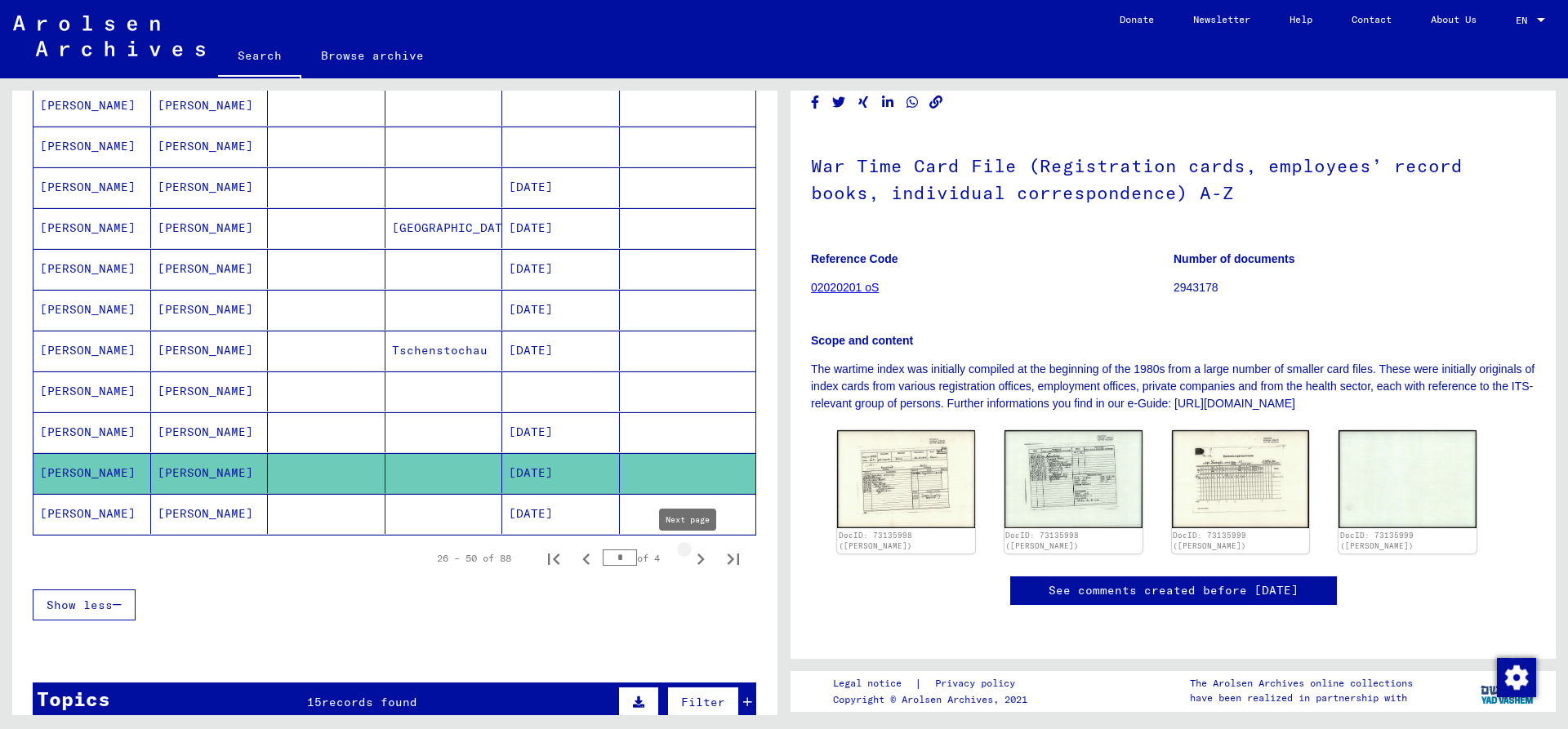
click at [695, 562] on icon "Next page" at bounding box center [700, 559] width 23 height 23
type input "*"
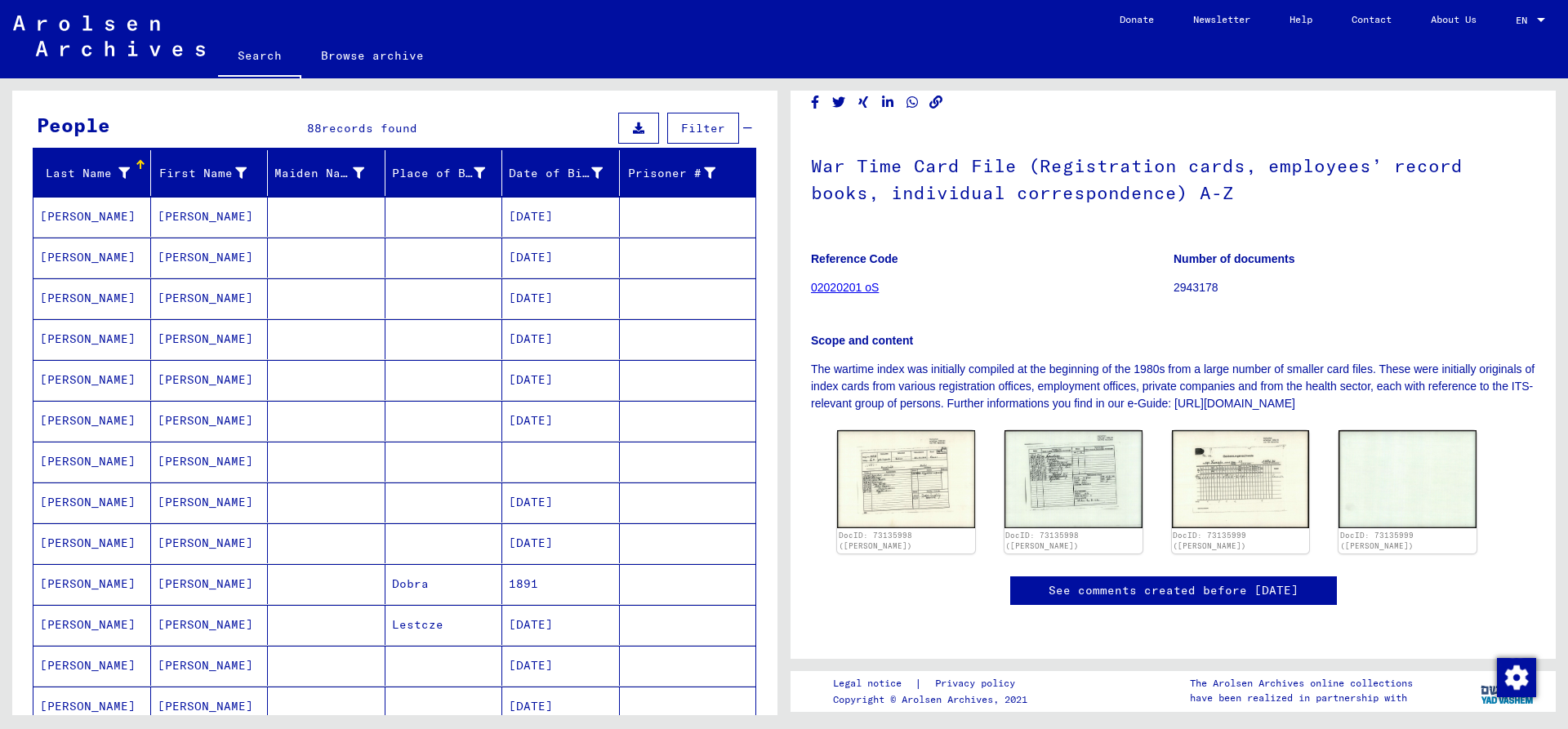
scroll to position [0, 0]
